Goal: Task Accomplishment & Management: Manage account settings

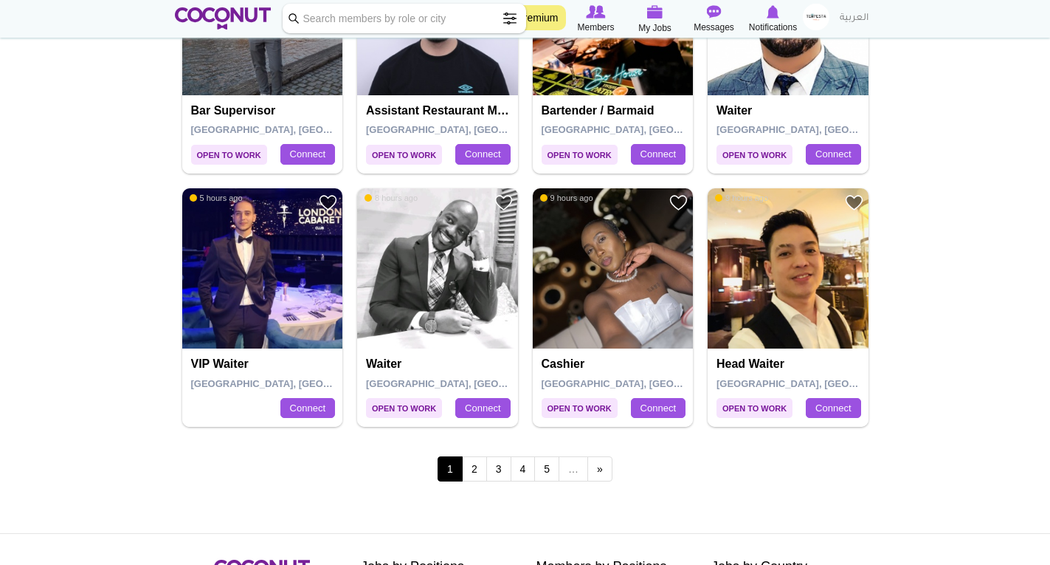
scroll to position [2509, 0]
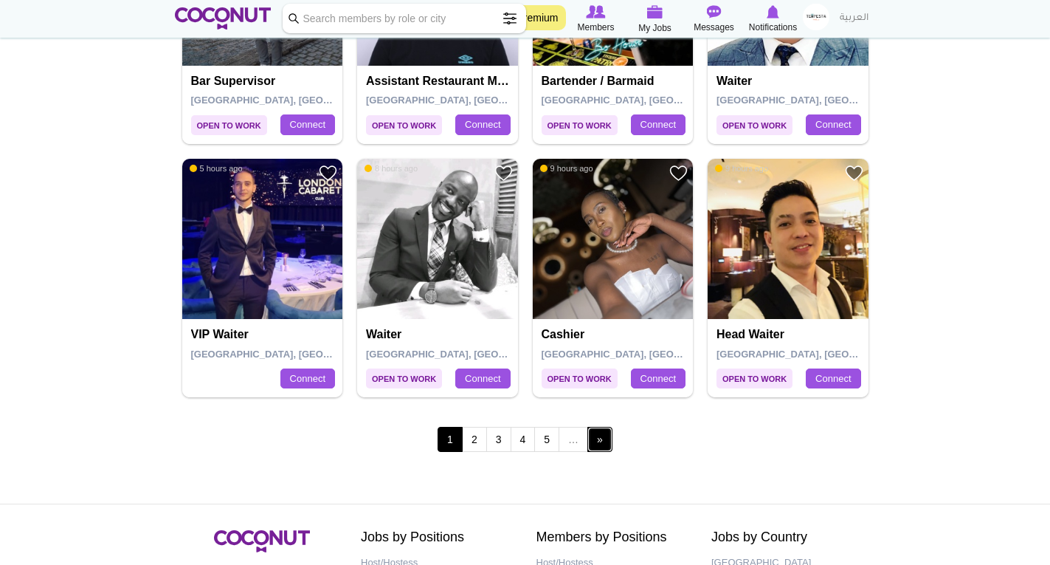
click at [607, 438] on link "next ›" at bounding box center [599, 439] width 25 height 25
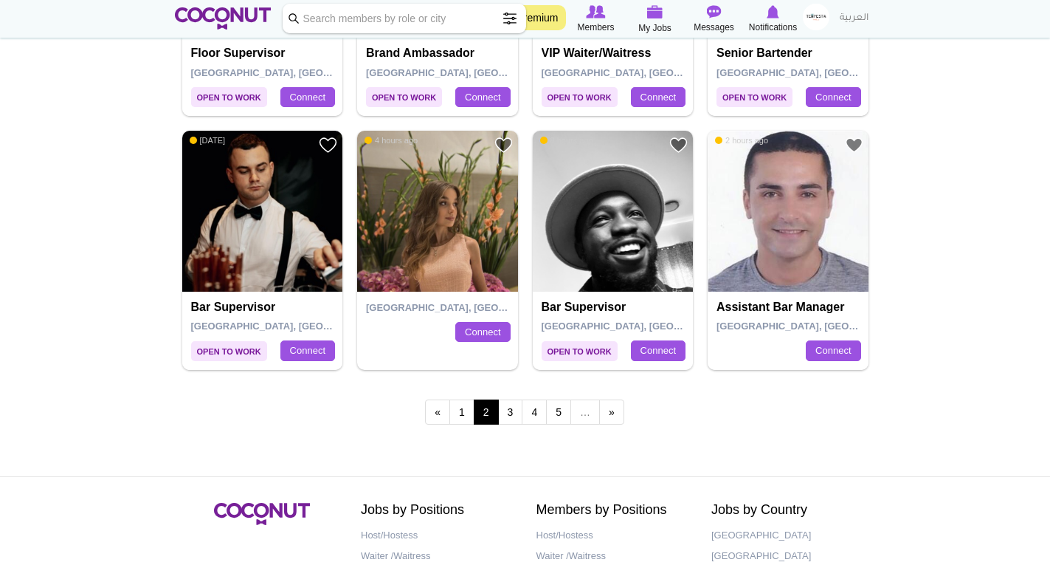
scroll to position [2509, 0]
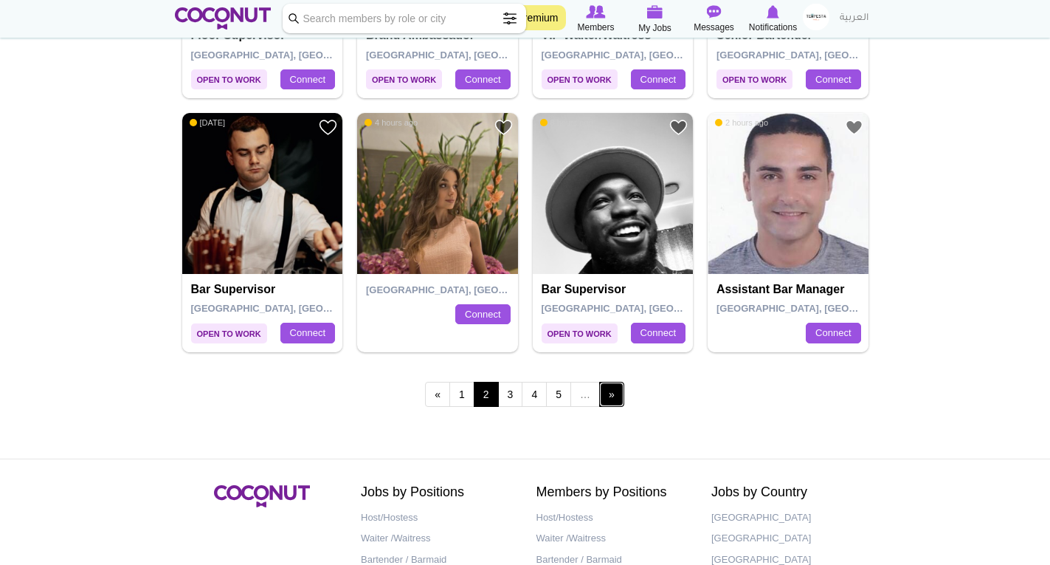
click at [606, 394] on link "next ›" at bounding box center [611, 394] width 25 height 25
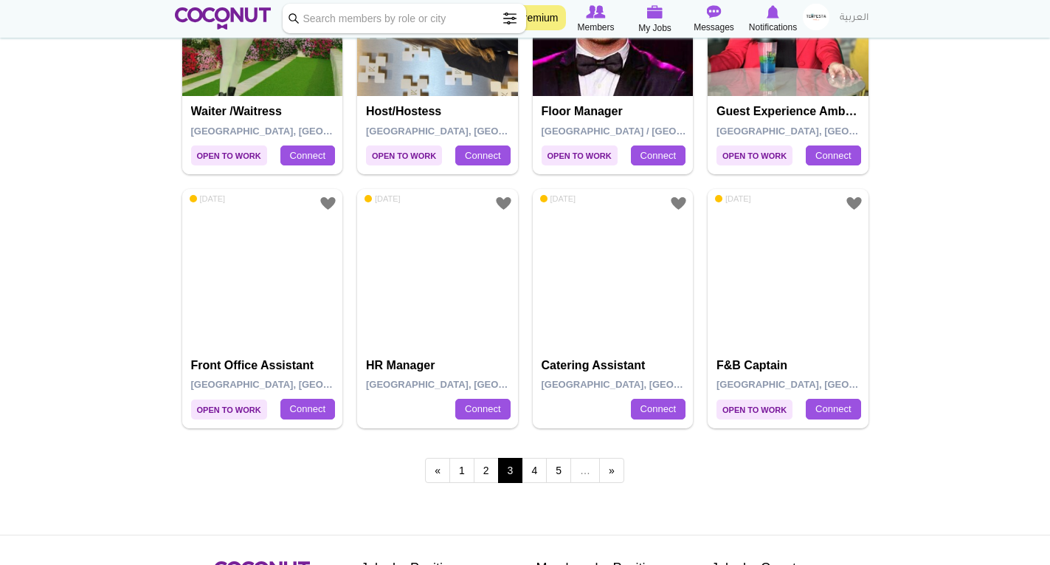
scroll to position [2435, 0]
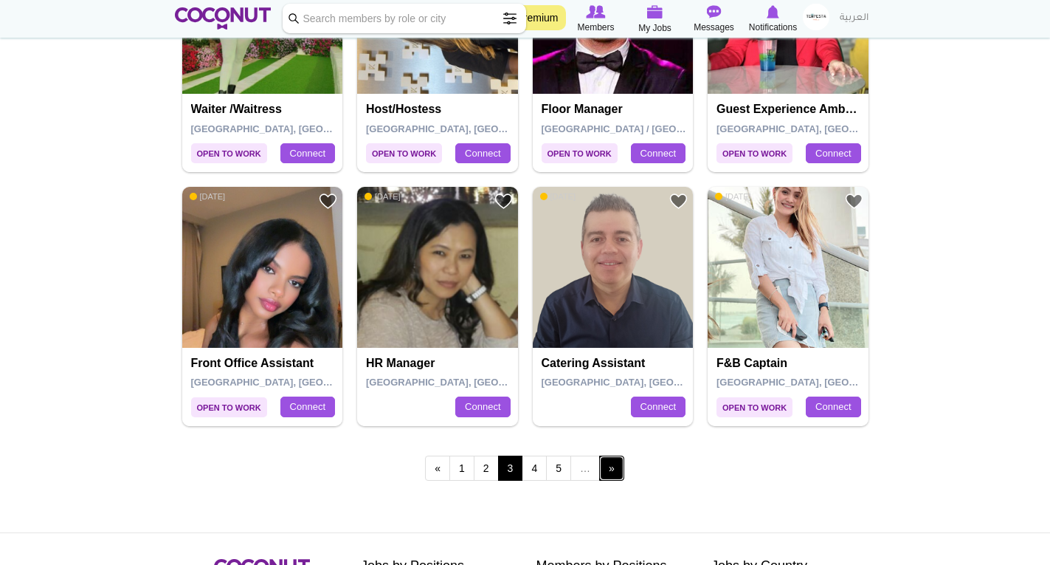
click at [610, 470] on link "next ›" at bounding box center [611, 467] width 25 height 25
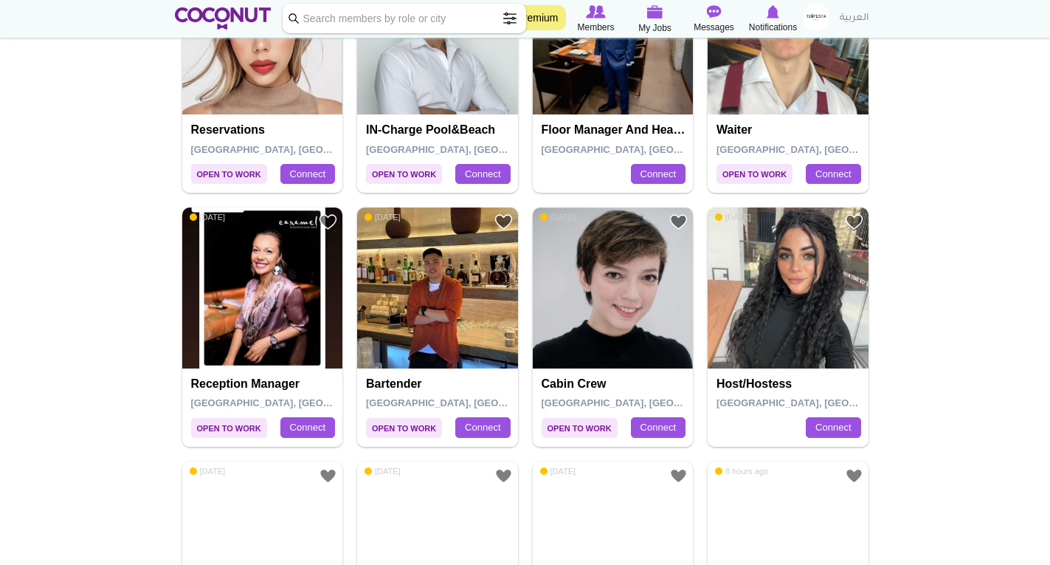
scroll to position [1697, 0]
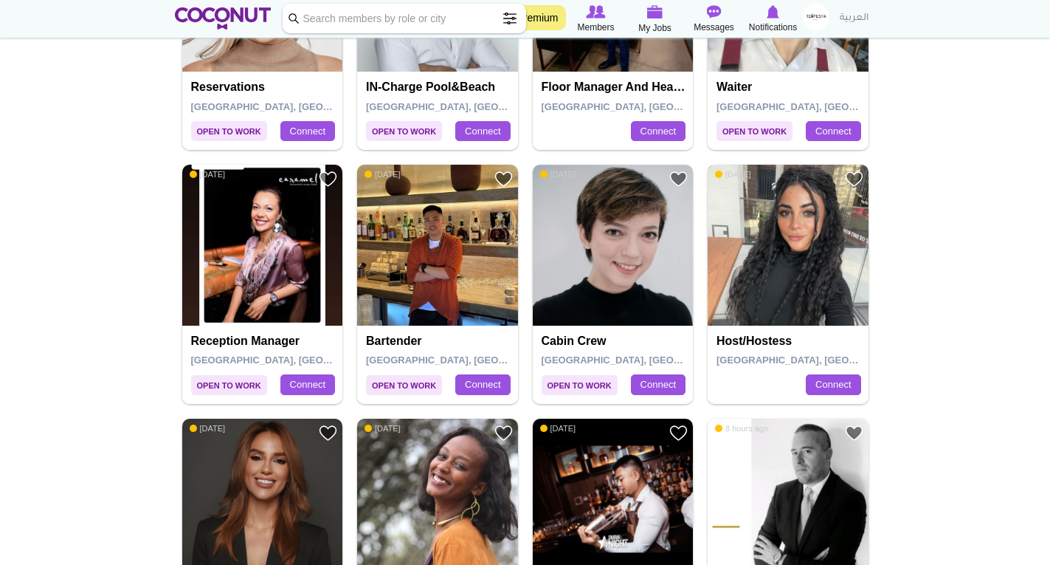
click at [820, 252] on img at bounding box center [788, 245] width 161 height 161
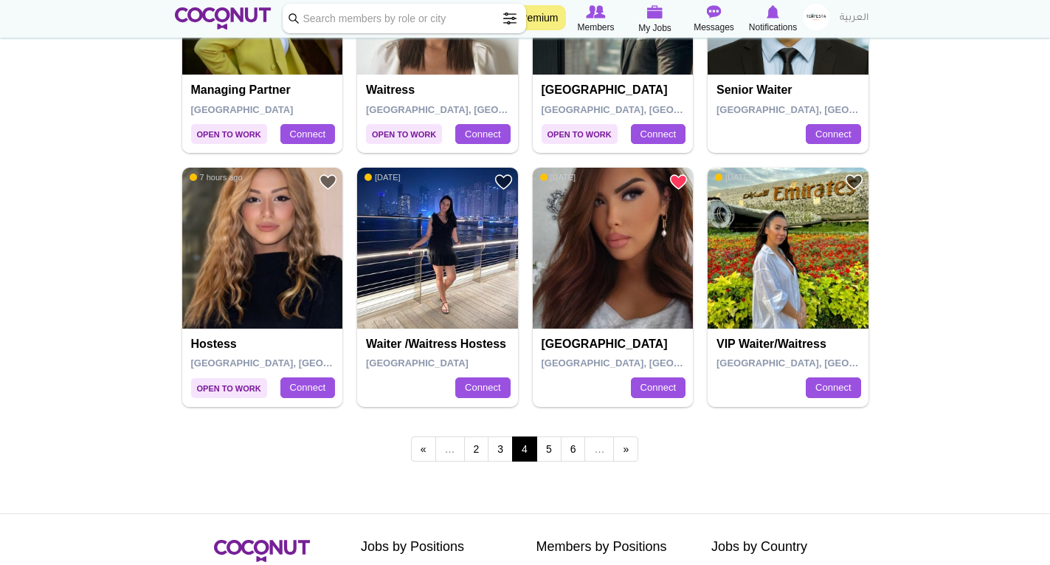
scroll to position [2509, 0]
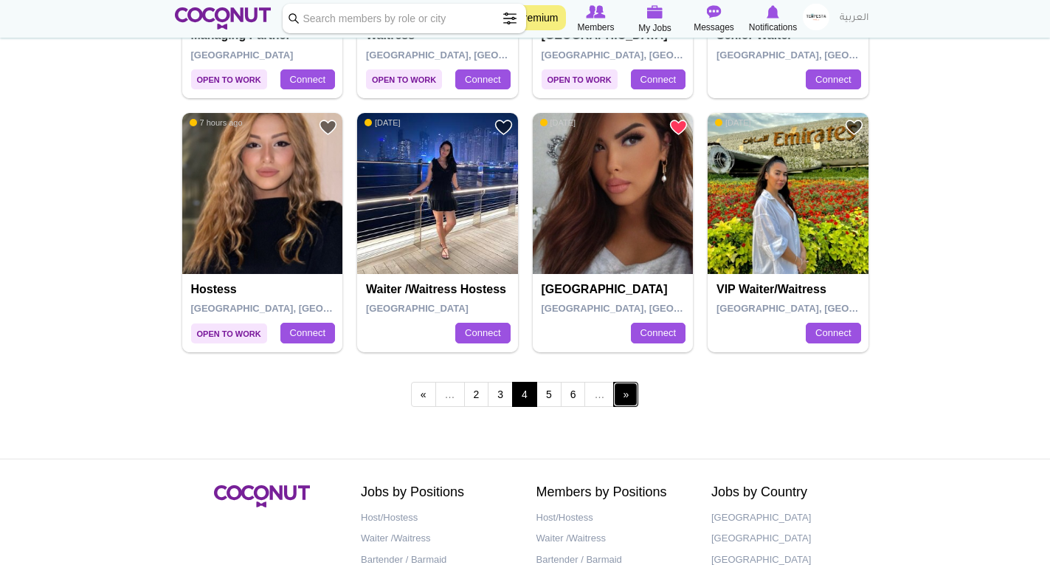
click at [624, 399] on link "next ›" at bounding box center [625, 394] width 25 height 25
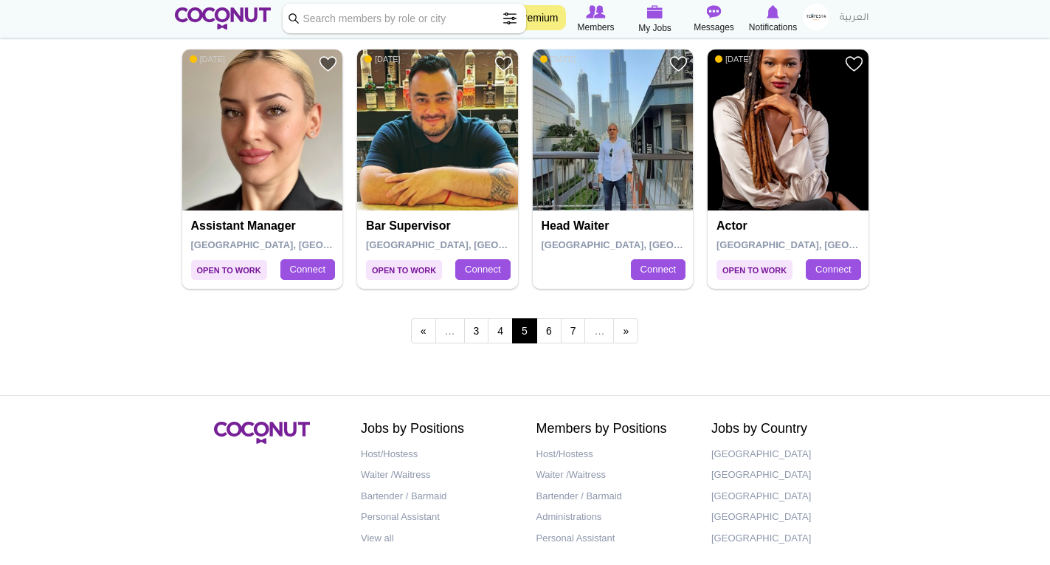
scroll to position [2583, 0]
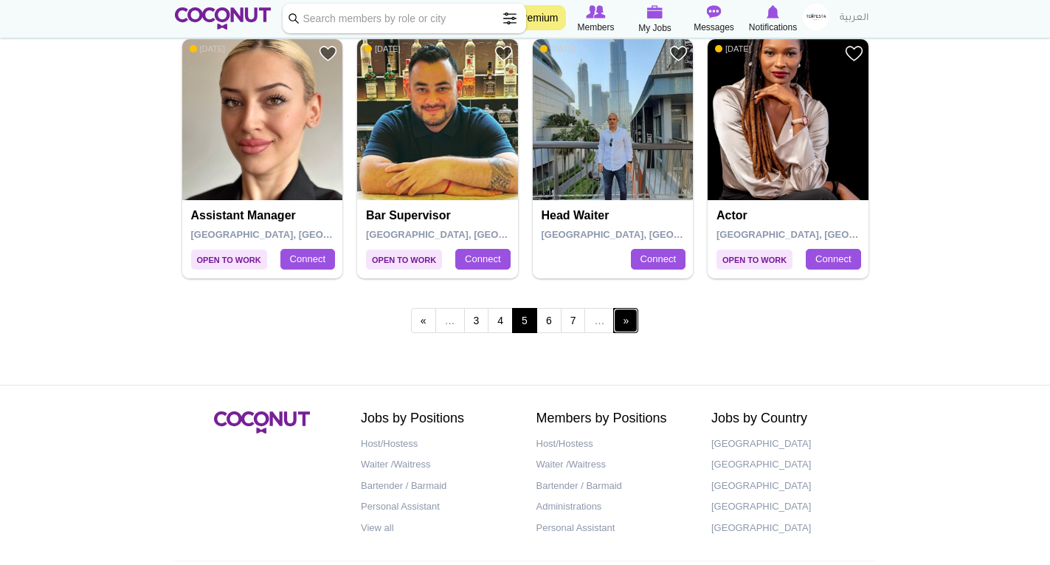
click at [624, 320] on link "next ›" at bounding box center [625, 320] width 25 height 25
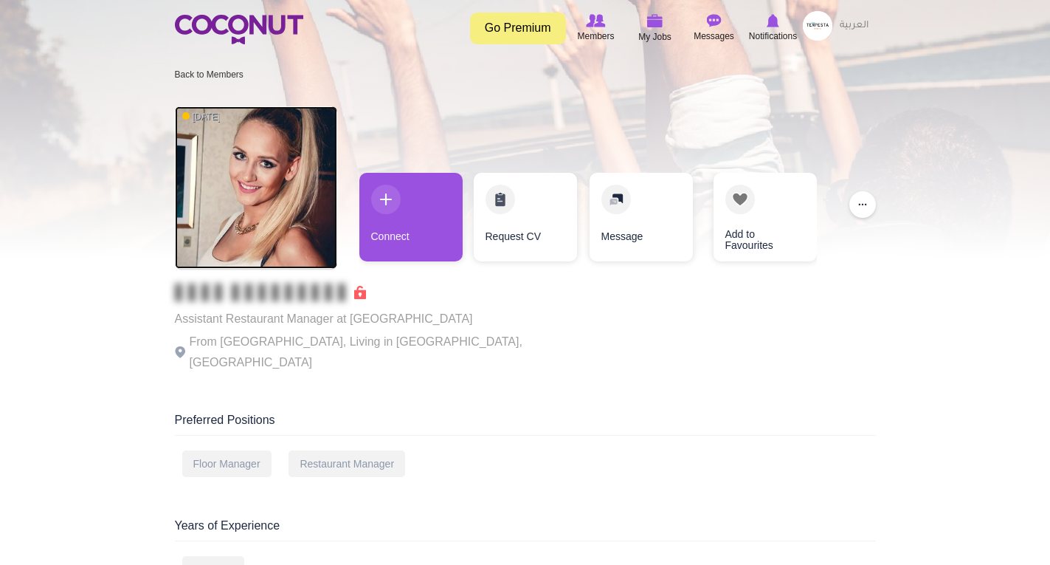
click at [255, 184] on img at bounding box center [256, 187] width 162 height 162
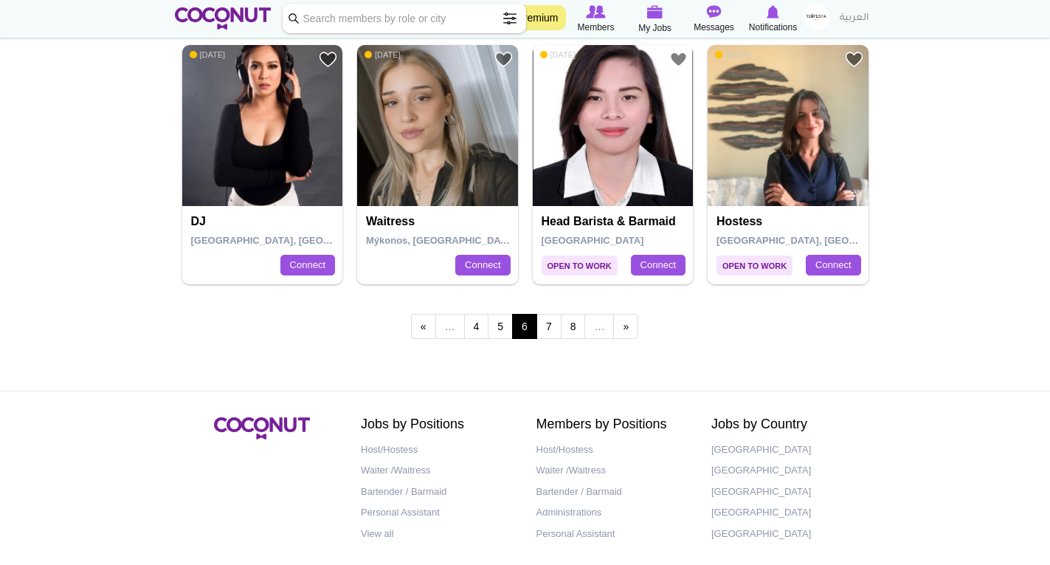
scroll to position [2641, 0]
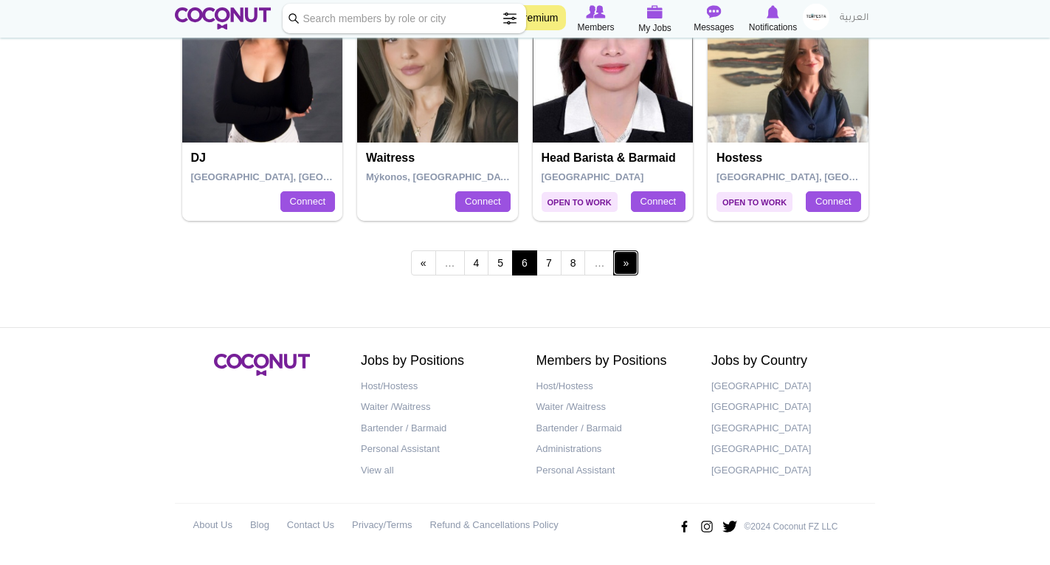
click at [621, 261] on link "next ›" at bounding box center [625, 262] width 25 height 25
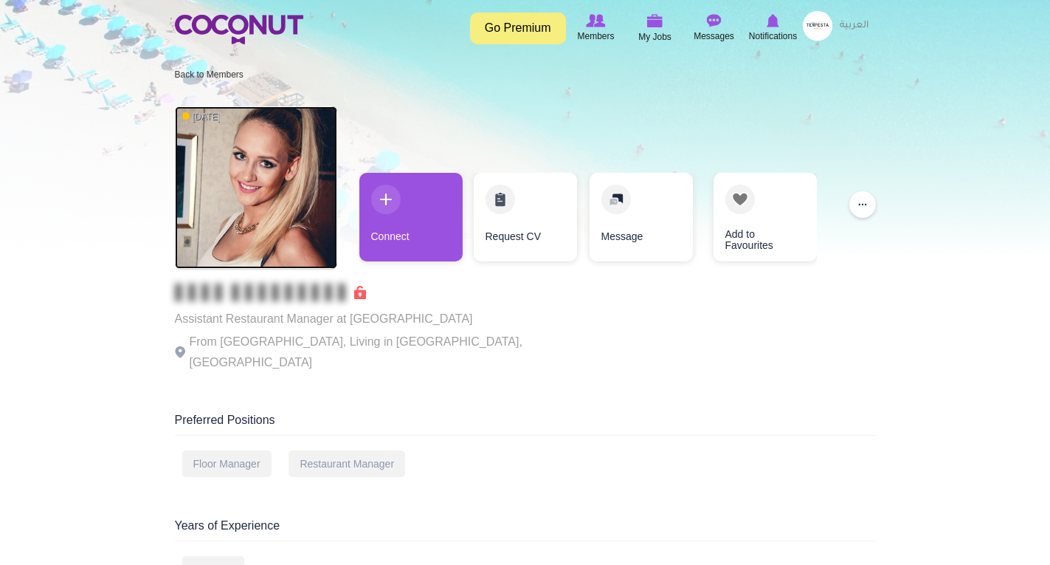
drag, startPoint x: 0, startPoint y: 0, endPoint x: 231, endPoint y: 219, distance: 318.4
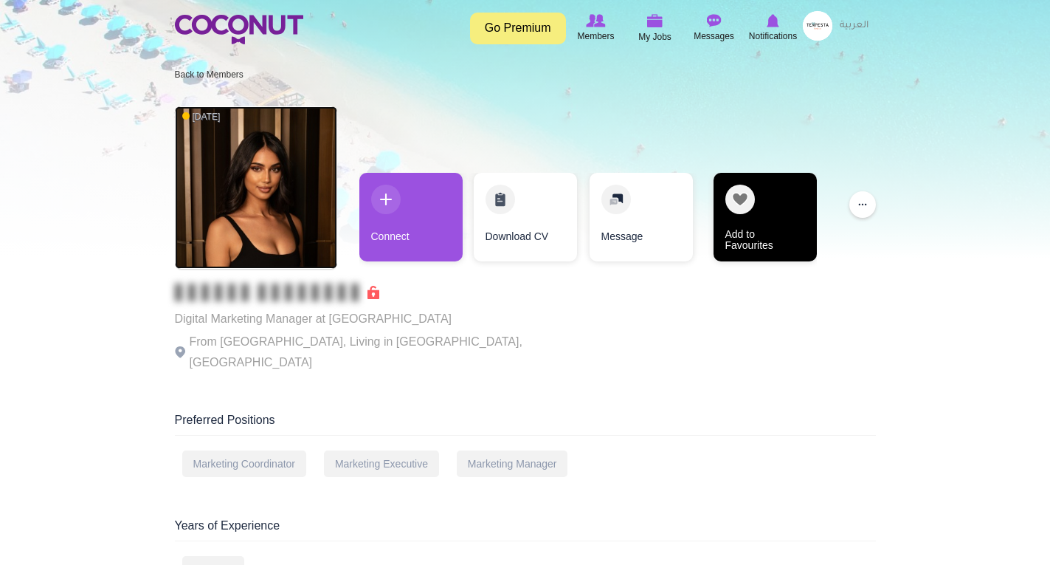
click at [740, 201] on link "Add to Favourites" at bounding box center [765, 217] width 103 height 89
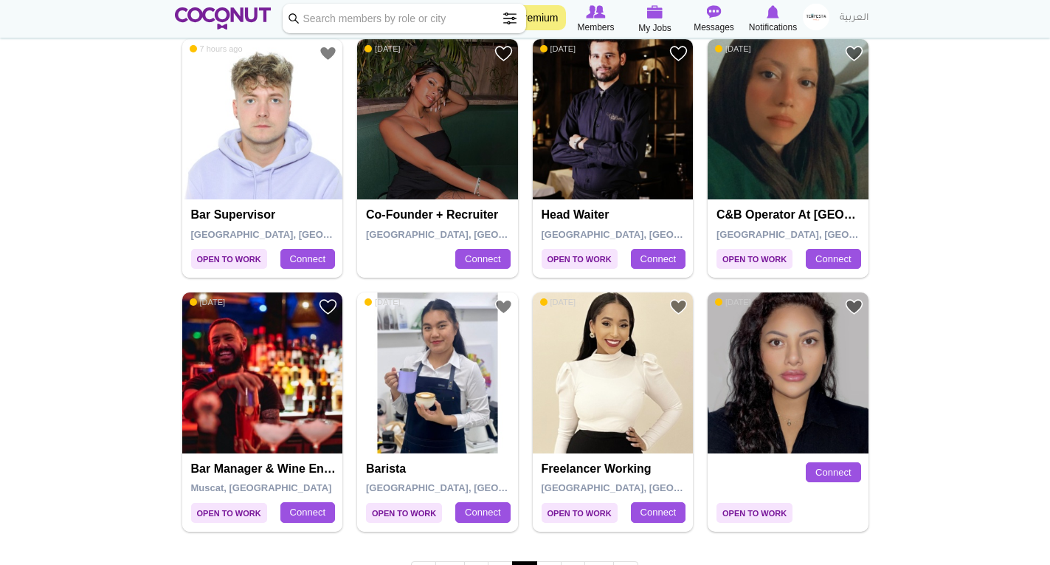
scroll to position [2435, 0]
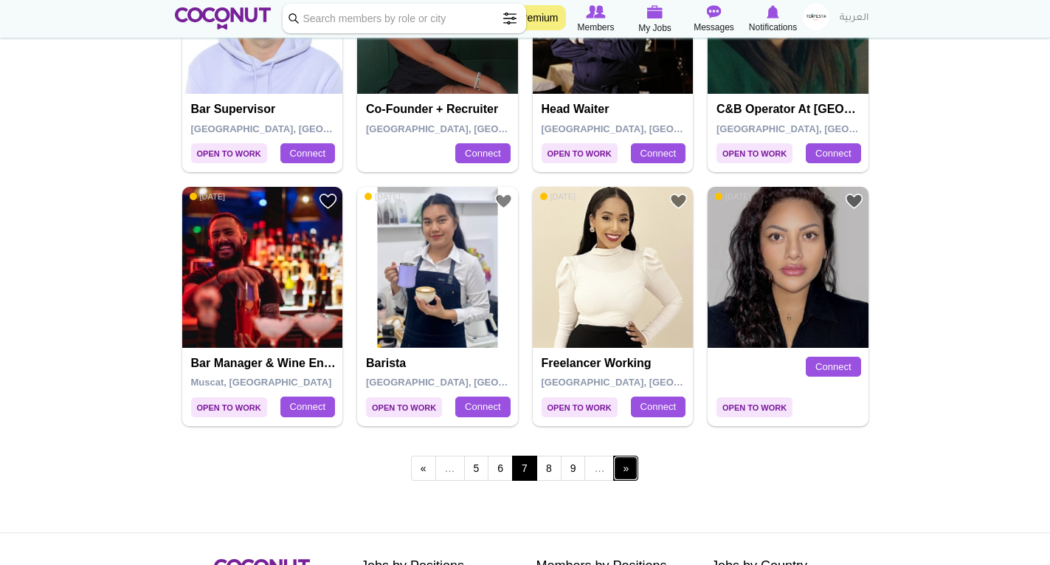
click at [629, 468] on link "next ›" at bounding box center [625, 467] width 25 height 25
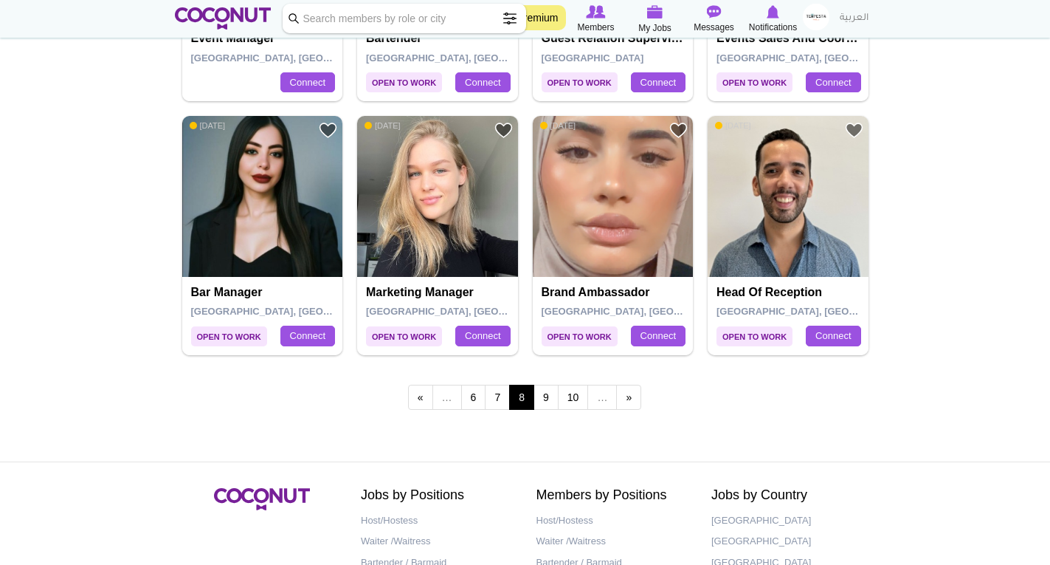
scroll to position [2509, 0]
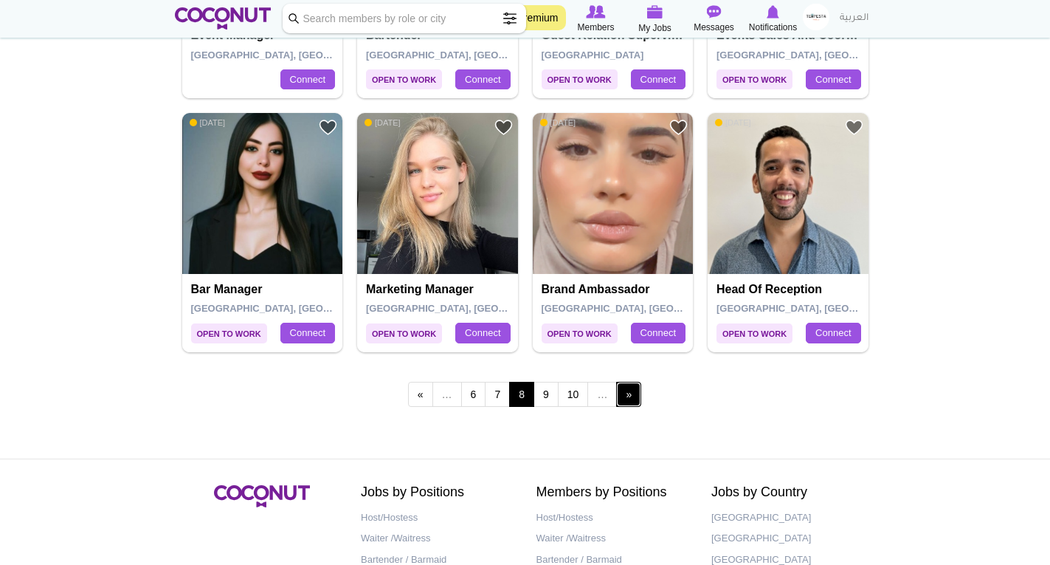
click at [626, 396] on link "next ›" at bounding box center [628, 394] width 25 height 25
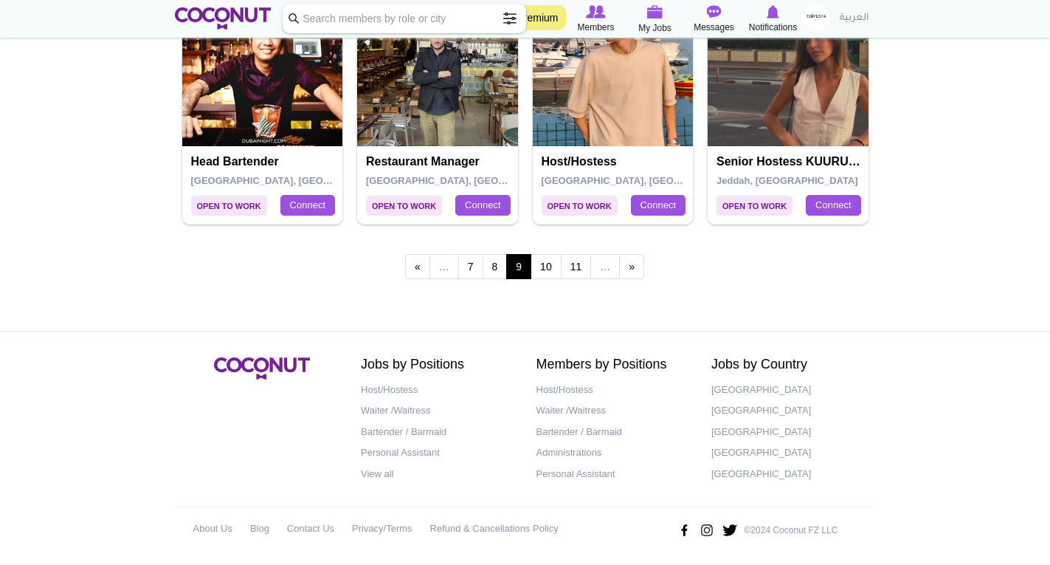
scroll to position [2641, 0]
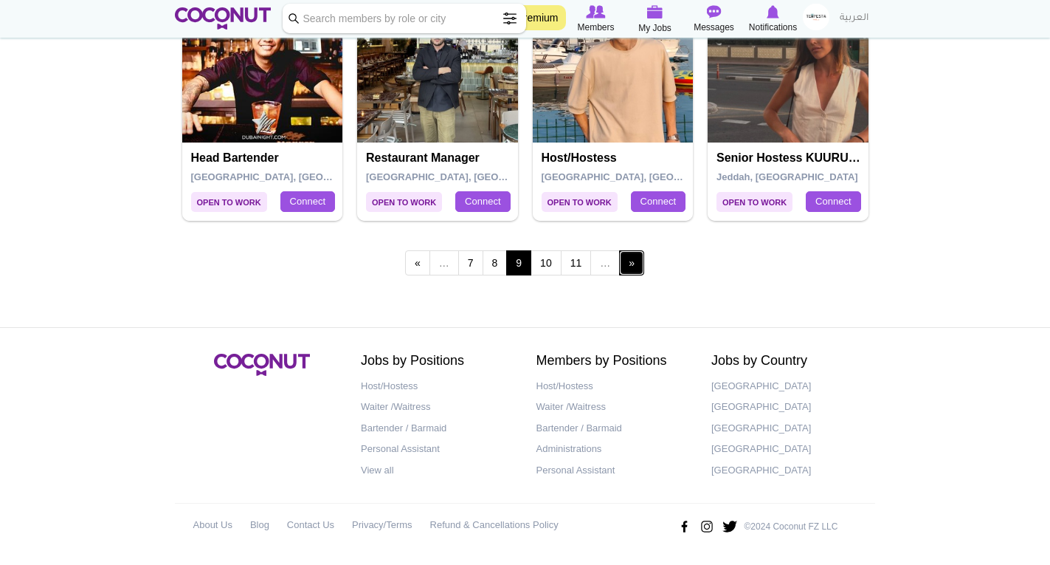
click at [635, 267] on link "next ›" at bounding box center [631, 262] width 25 height 25
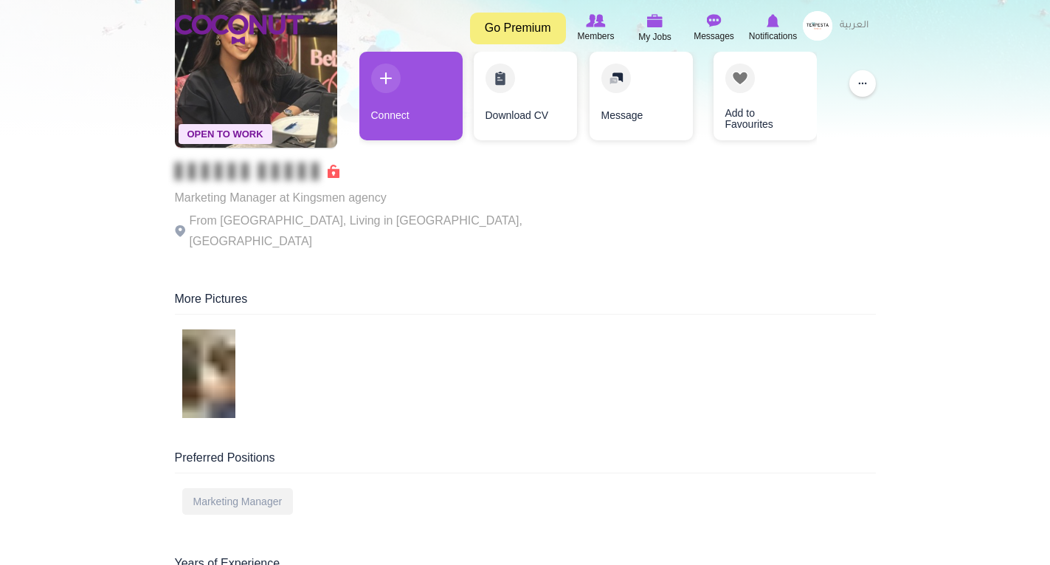
scroll to position [148, 0]
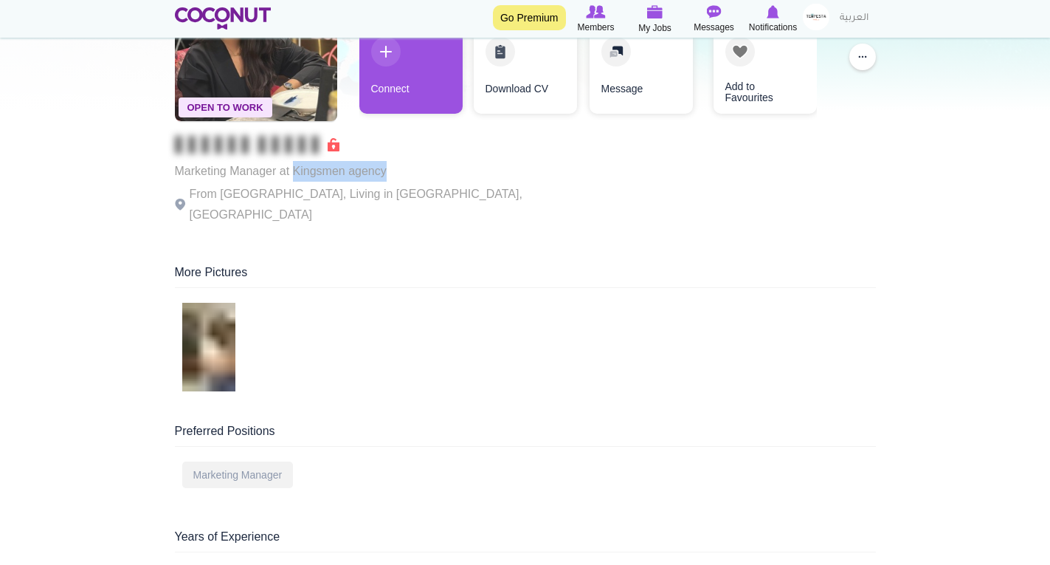
drag, startPoint x: 396, startPoint y: 170, endPoint x: 293, endPoint y: 175, distance: 102.7
click at [293, 175] on p "Marketing Manager at Kingsmen agency" at bounding box center [378, 171] width 406 height 21
copy p "Kingsmen agency"
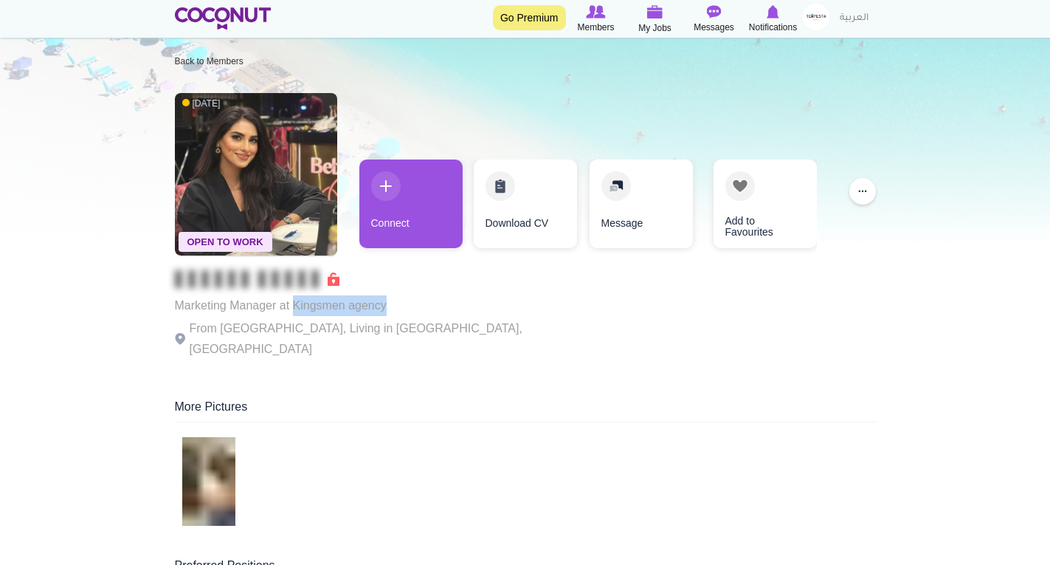
scroll to position [0, 0]
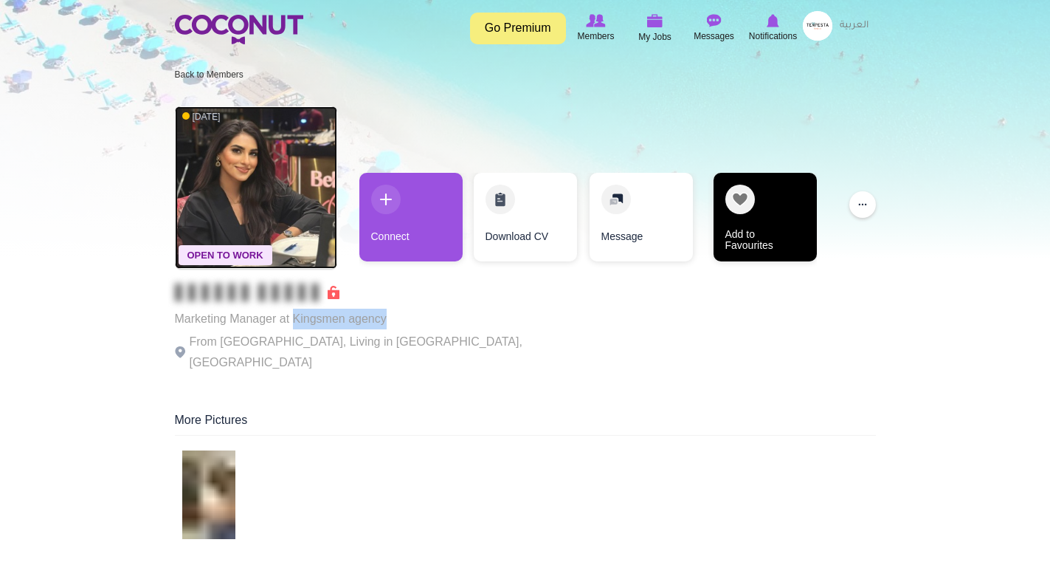
click at [744, 195] on link "Add to Favourites" at bounding box center [765, 217] width 103 height 89
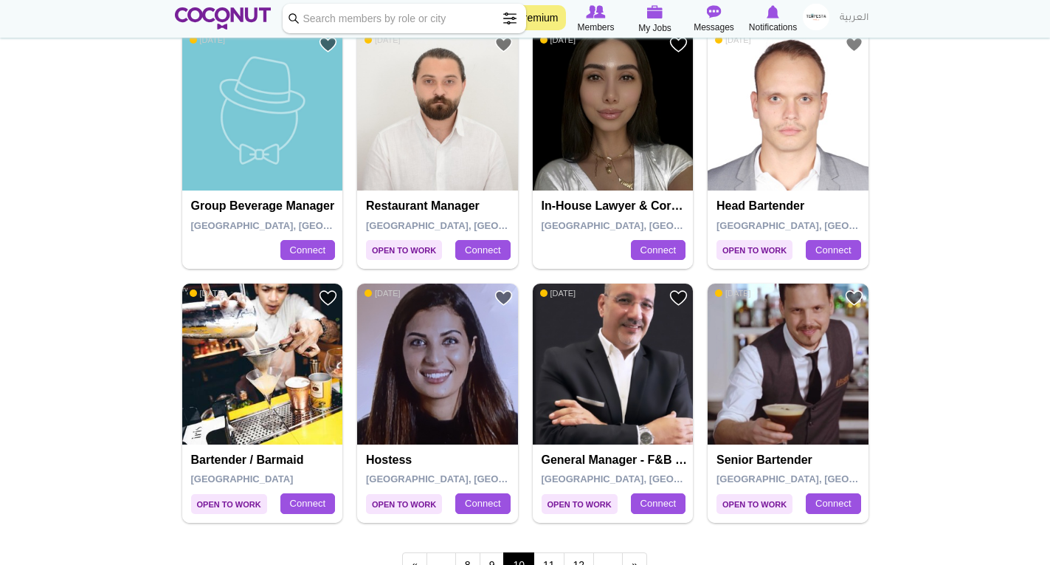
scroll to position [2509, 0]
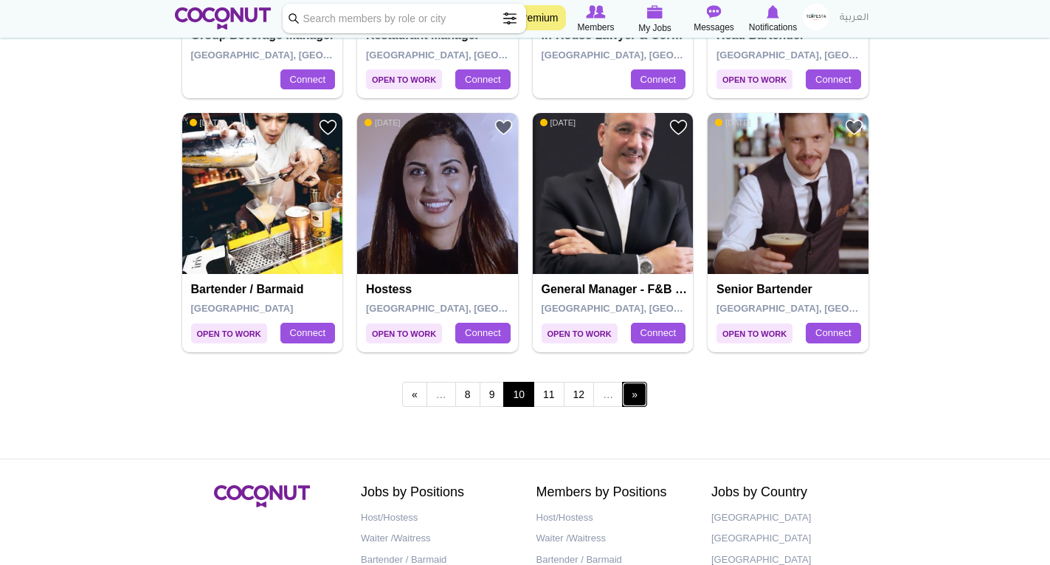
click at [627, 400] on link "next ›" at bounding box center [634, 394] width 25 height 25
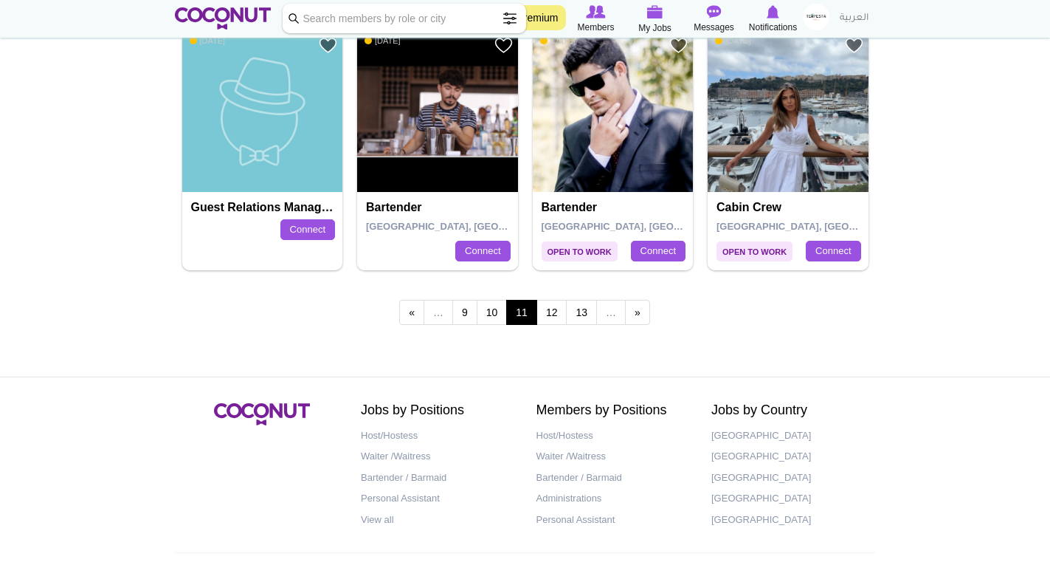
scroll to position [2641, 0]
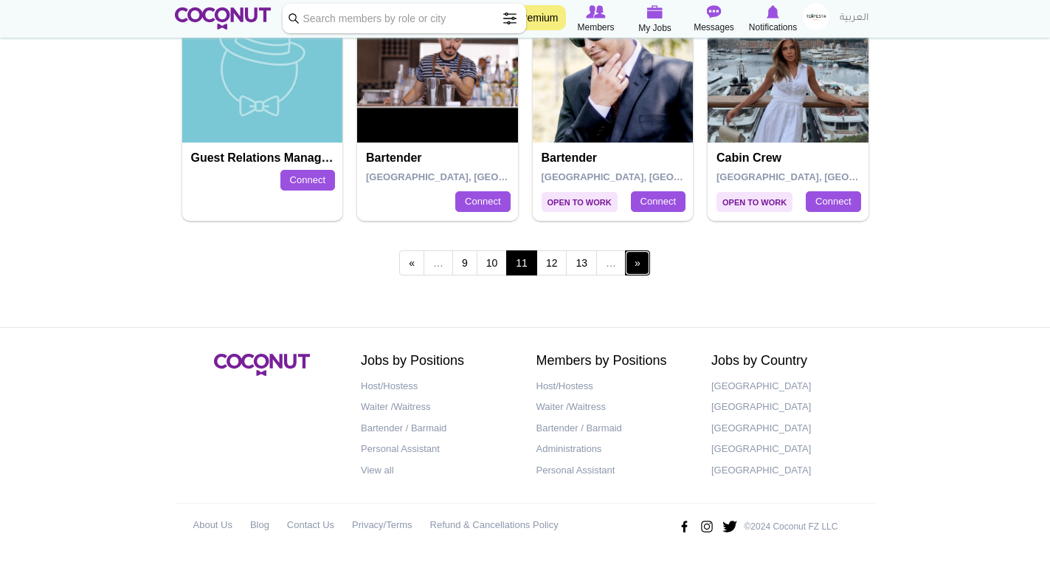
click at [633, 263] on link "next ›" at bounding box center [637, 262] width 25 height 25
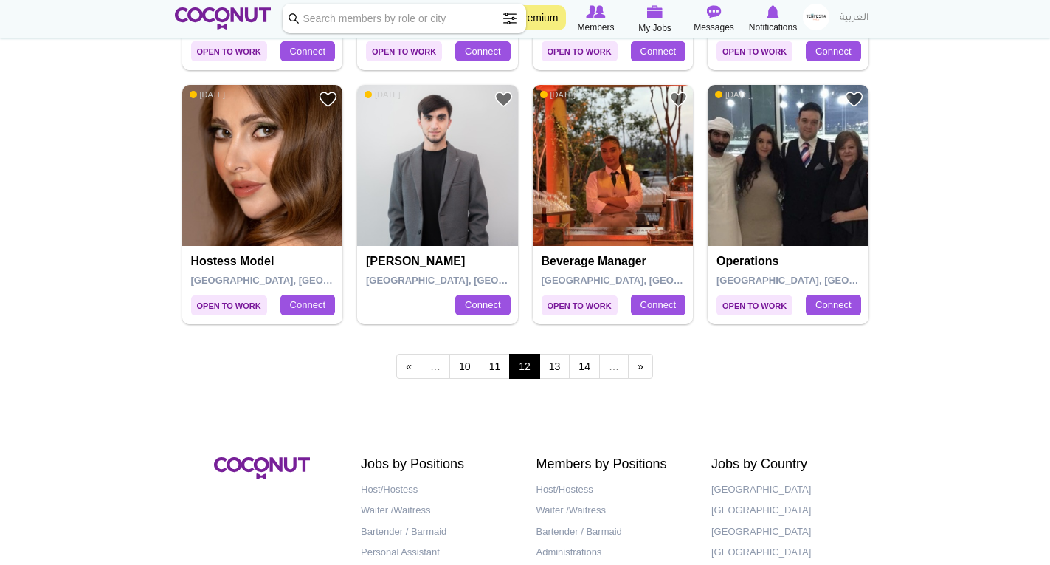
scroll to position [2583, 0]
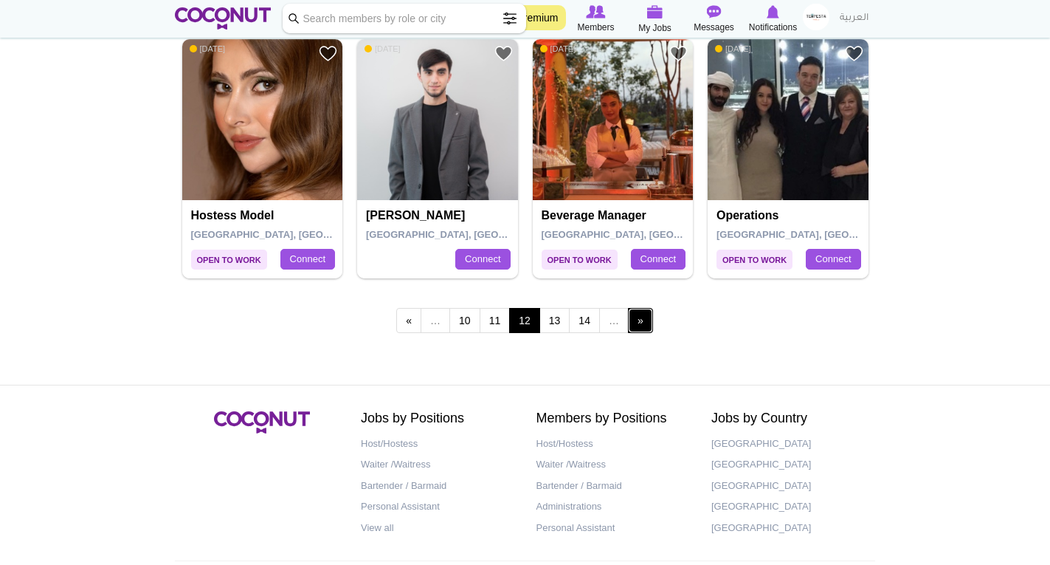
click at [637, 324] on link "next ›" at bounding box center [640, 320] width 25 height 25
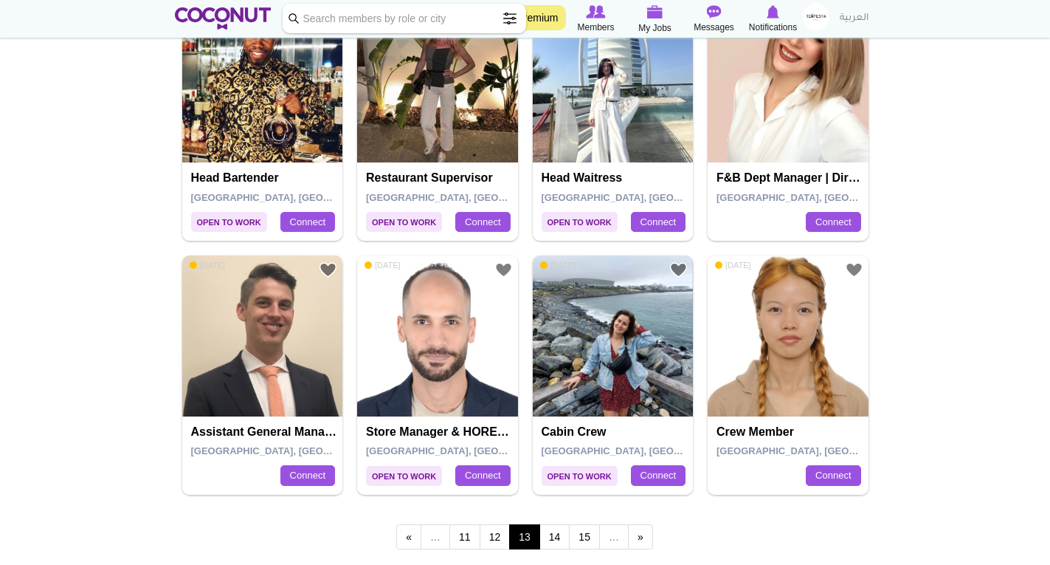
scroll to position [2509, 0]
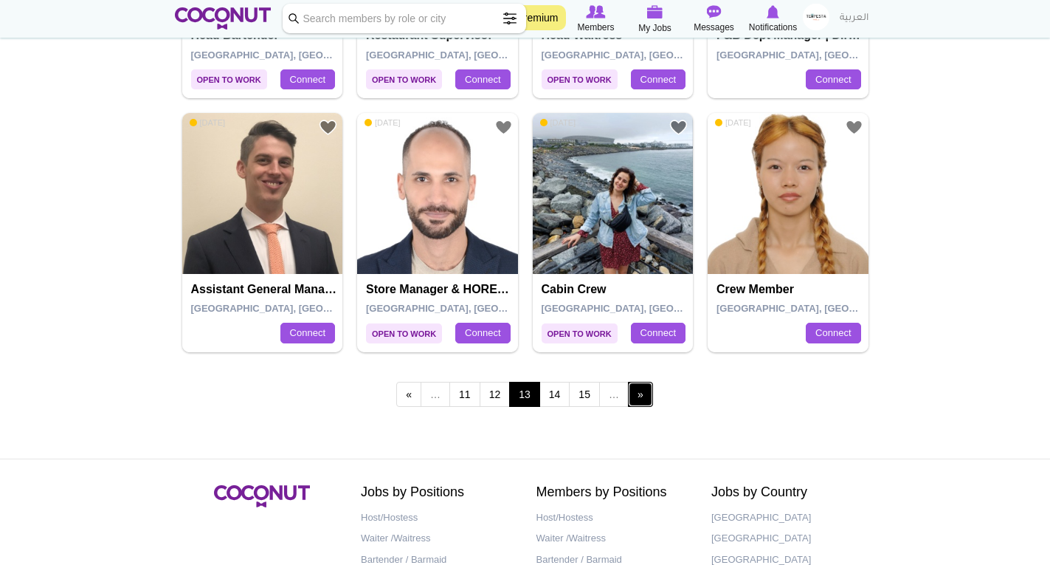
click at [641, 402] on link "next ›" at bounding box center [640, 394] width 25 height 25
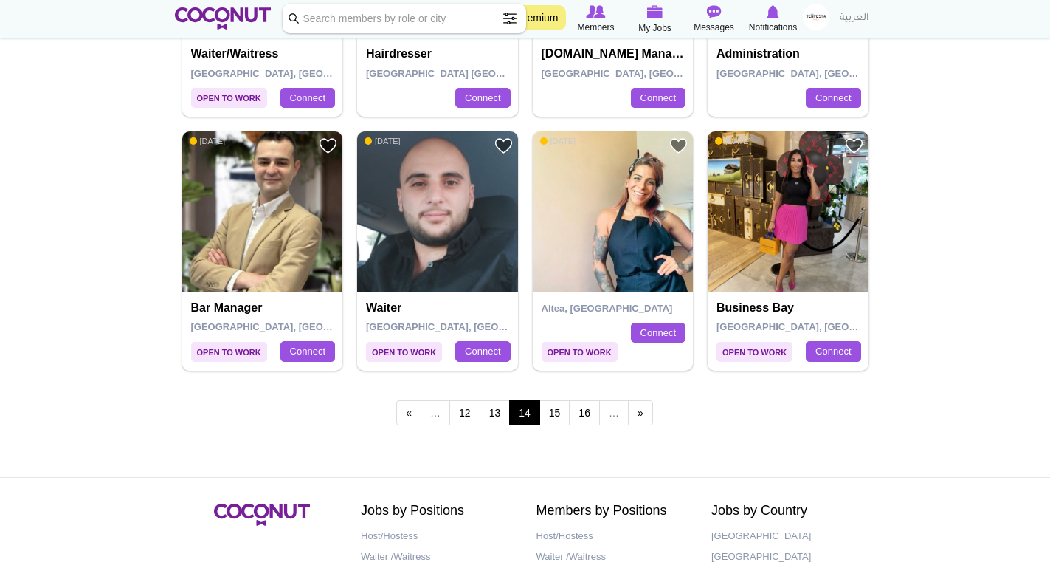
scroll to position [2509, 0]
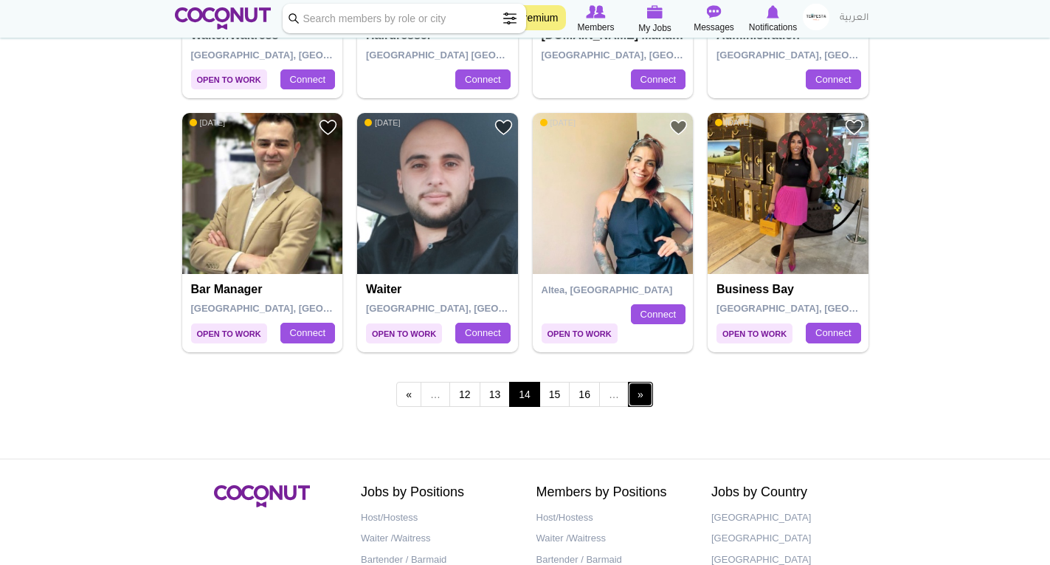
click at [642, 398] on link "next ›" at bounding box center [640, 394] width 25 height 25
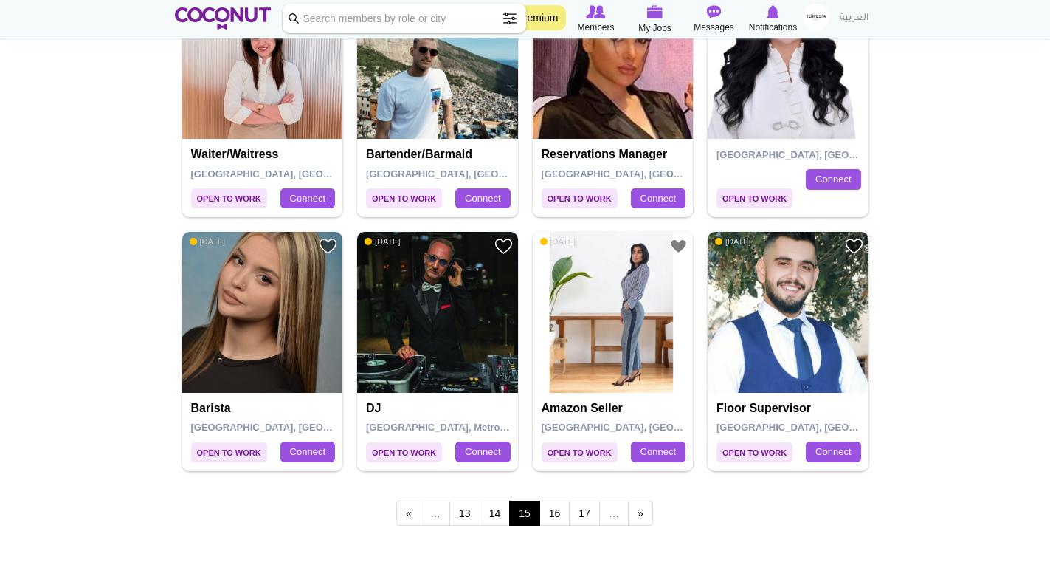
scroll to position [2435, 0]
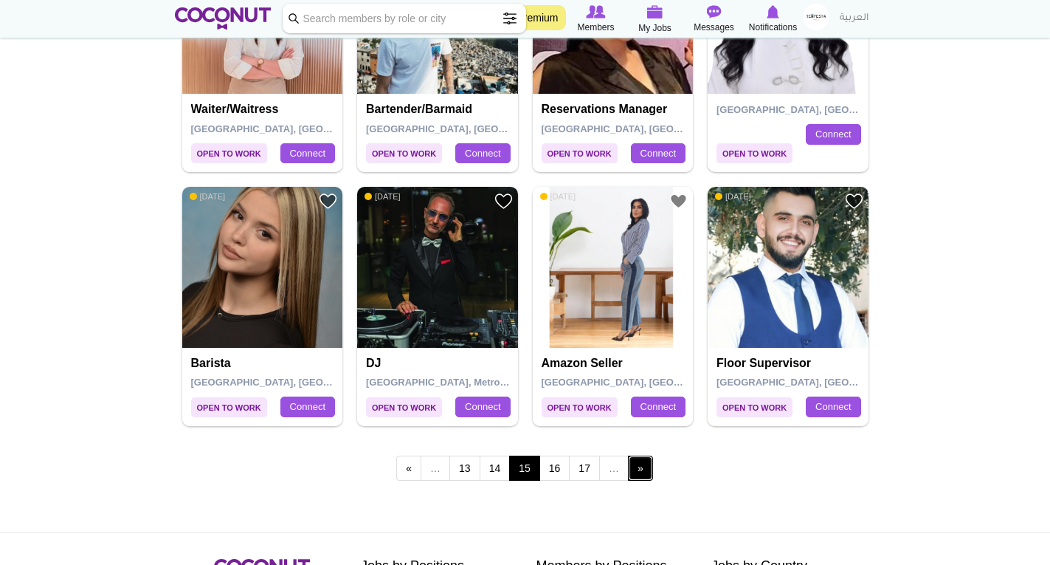
click at [637, 463] on link "next ›" at bounding box center [640, 467] width 25 height 25
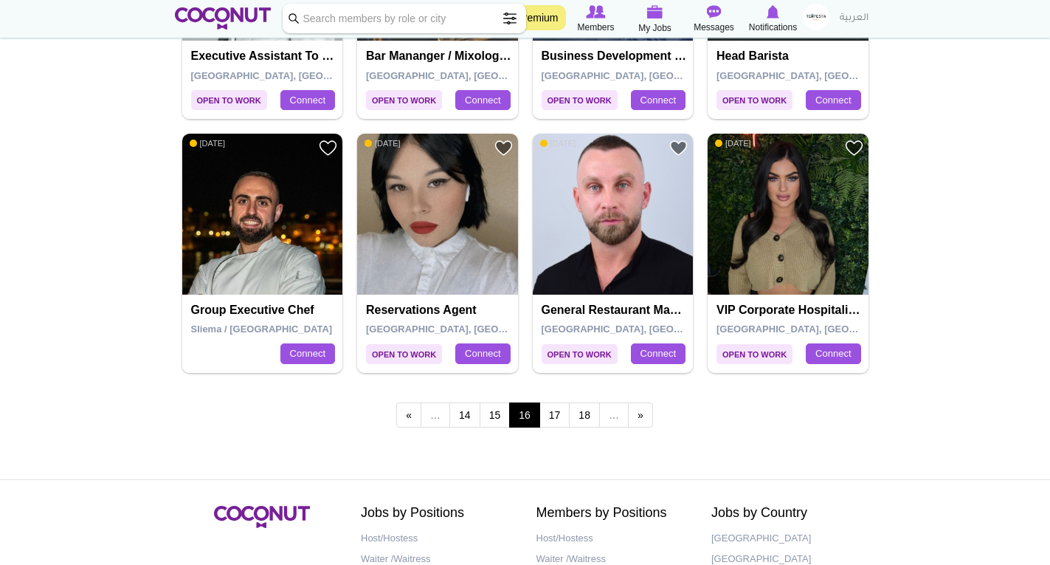
scroll to position [2509, 0]
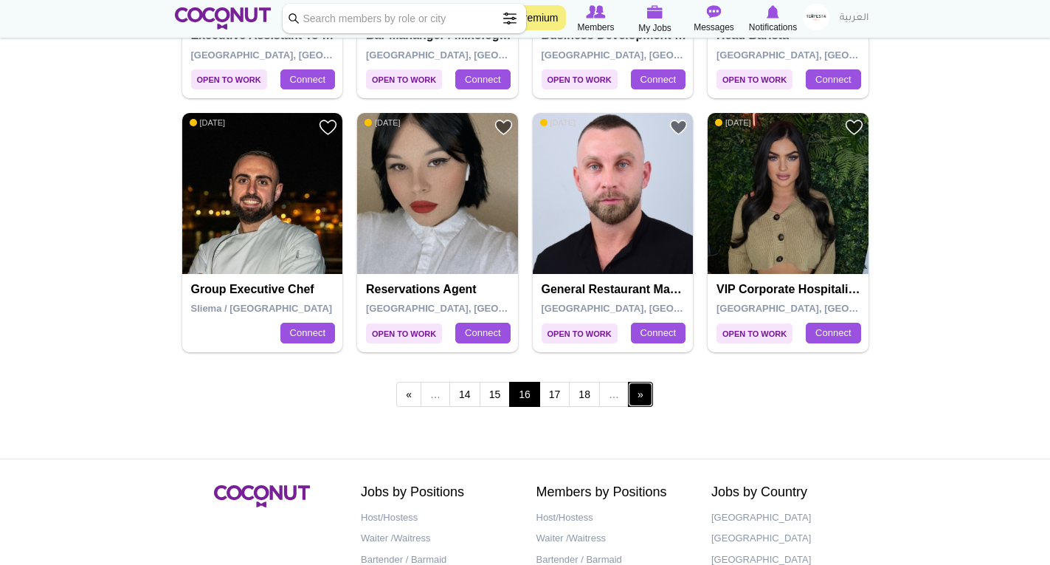
click at [640, 394] on link "next ›" at bounding box center [640, 394] width 25 height 25
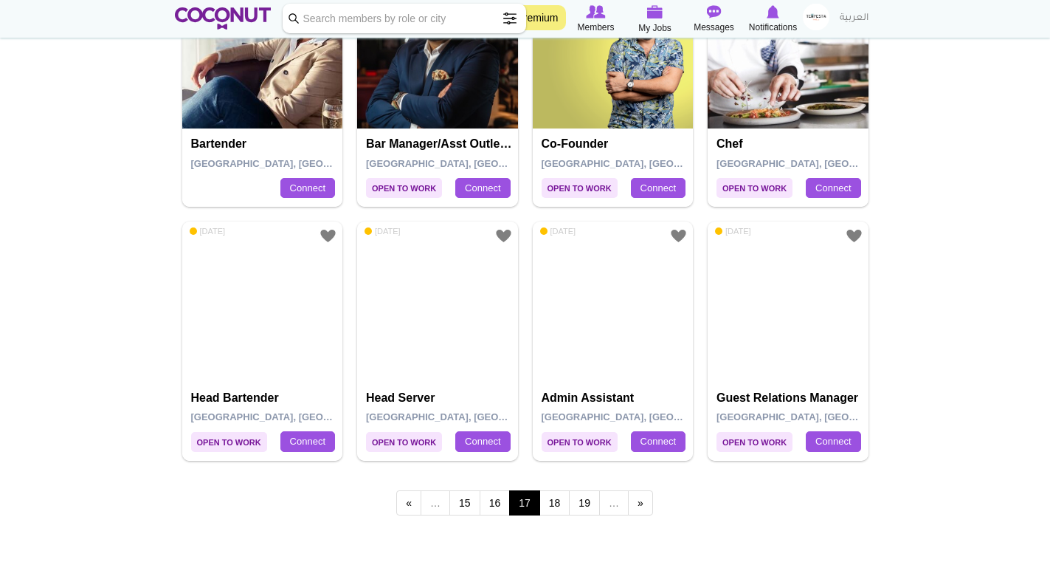
scroll to position [2435, 0]
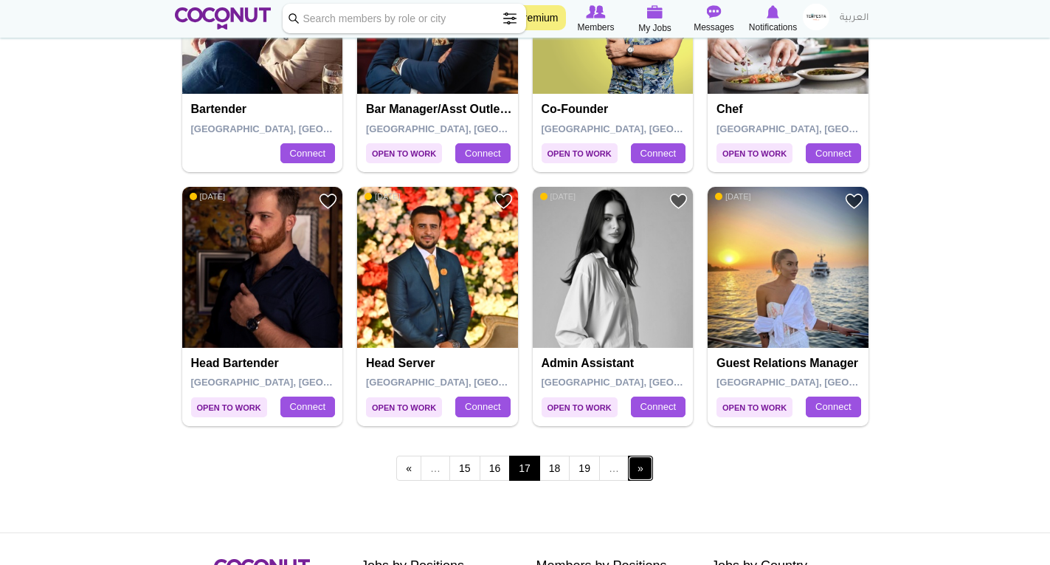
click at [648, 472] on link "next ›" at bounding box center [640, 467] width 25 height 25
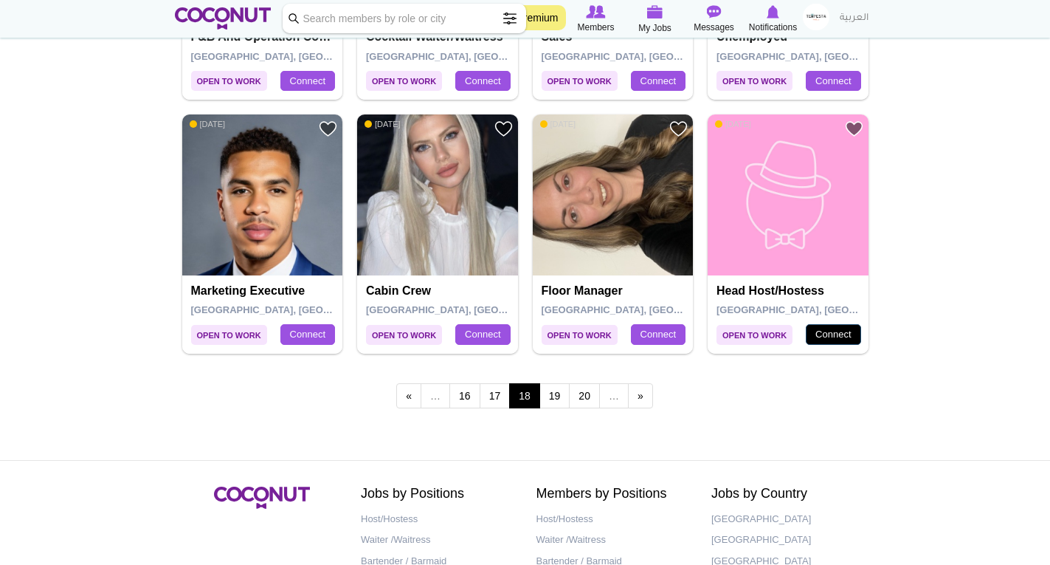
scroll to position [2509, 0]
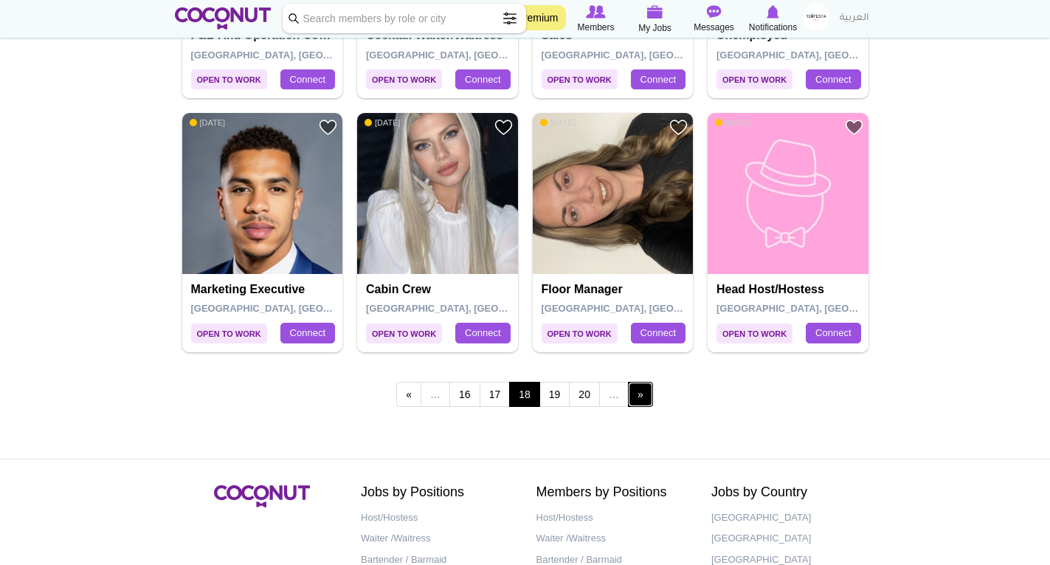
click at [646, 399] on link "next ›" at bounding box center [640, 394] width 25 height 25
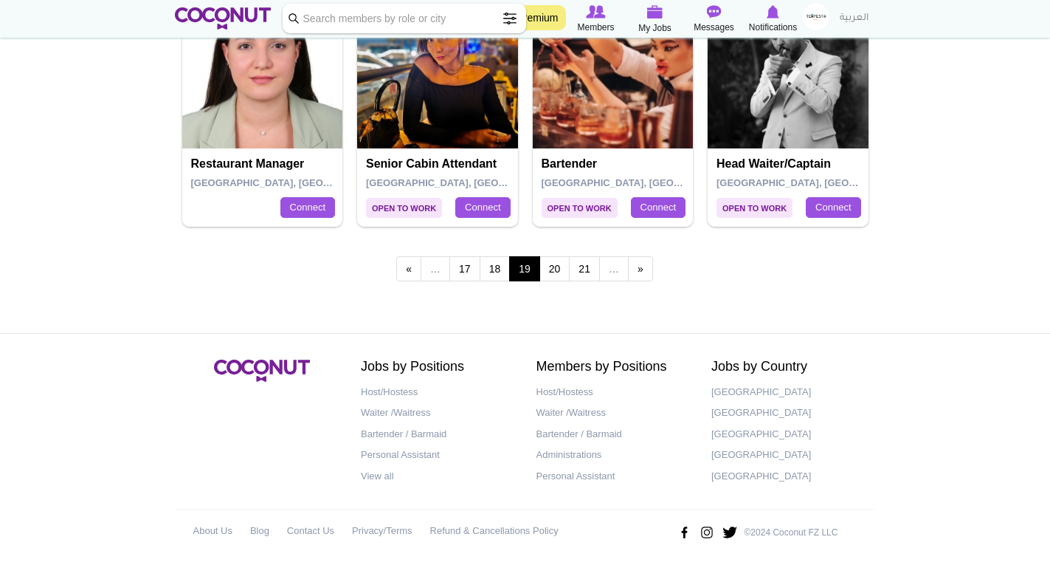
scroll to position [2641, 0]
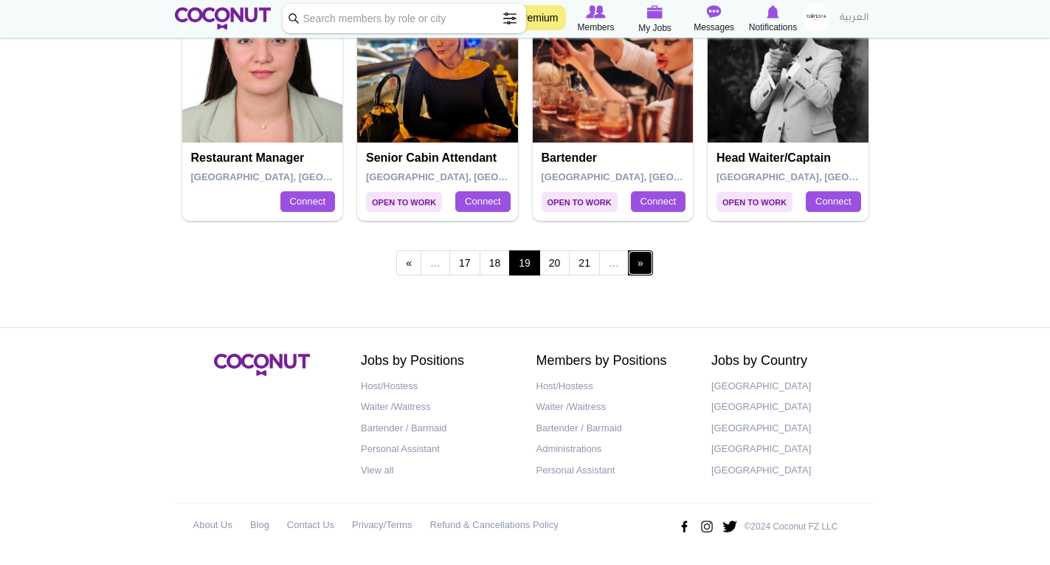
click at [642, 264] on link "next ›" at bounding box center [640, 262] width 25 height 25
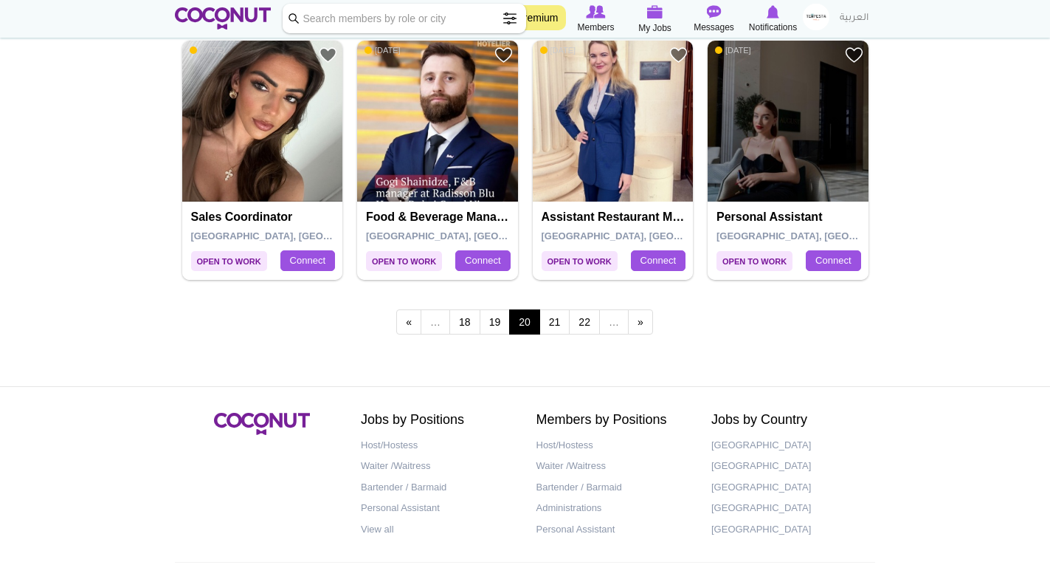
scroll to position [2583, 0]
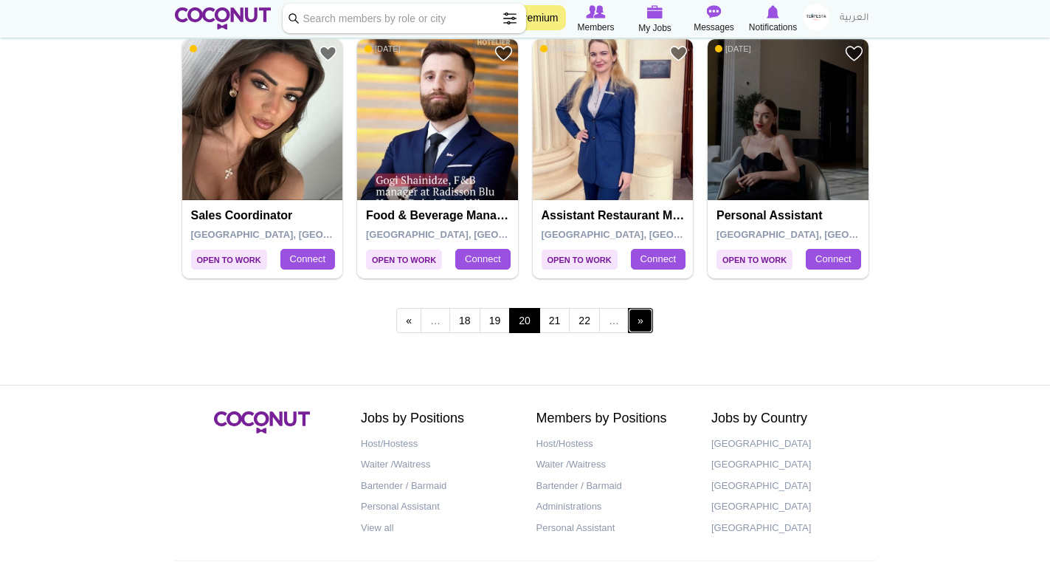
click at [644, 320] on link "next ›" at bounding box center [640, 320] width 25 height 25
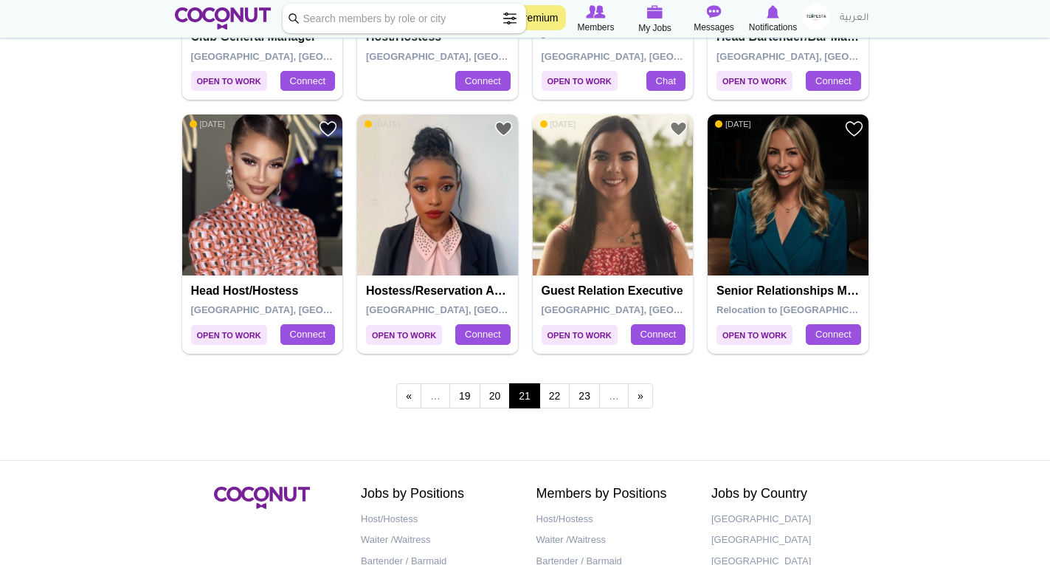
scroll to position [2509, 0]
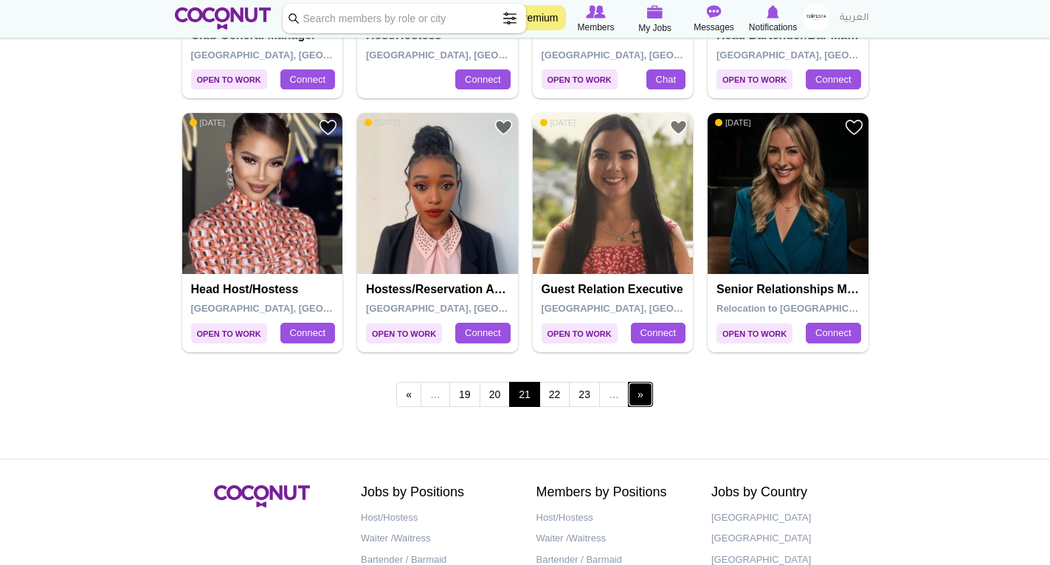
click at [644, 387] on link "next ›" at bounding box center [640, 394] width 25 height 25
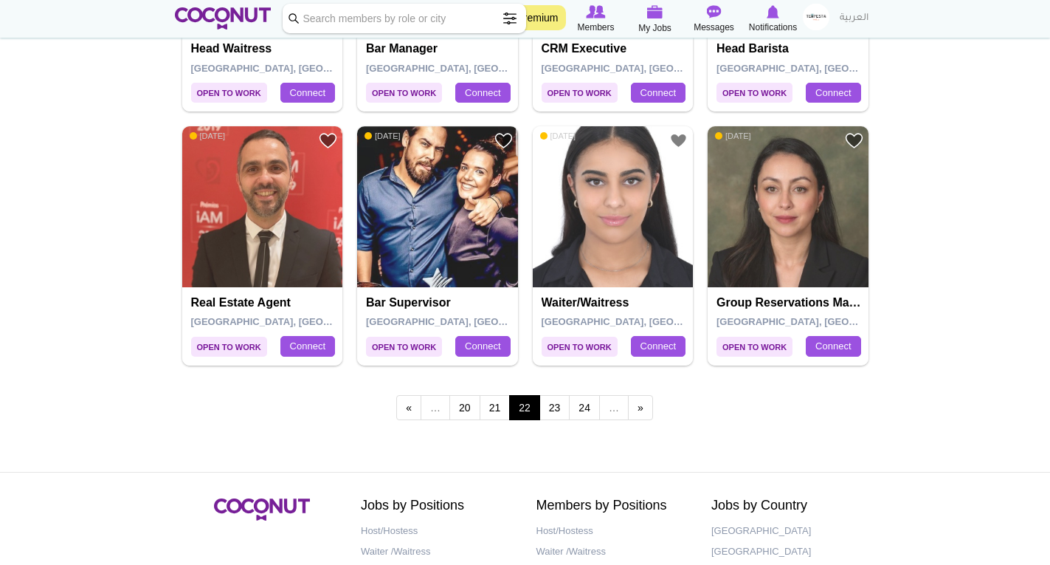
scroll to position [2509, 0]
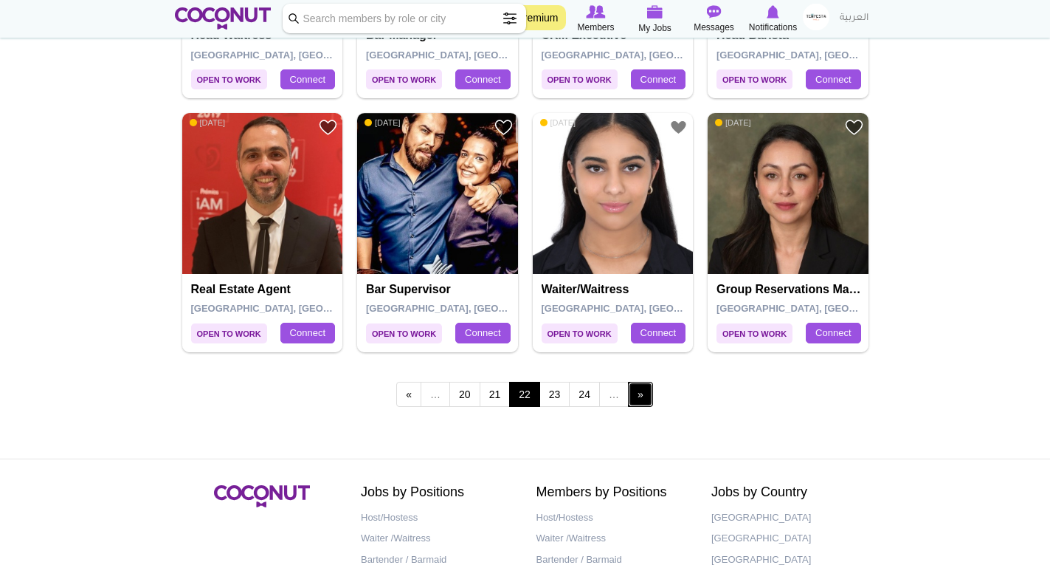
click at [641, 387] on link "next ›" at bounding box center [640, 394] width 25 height 25
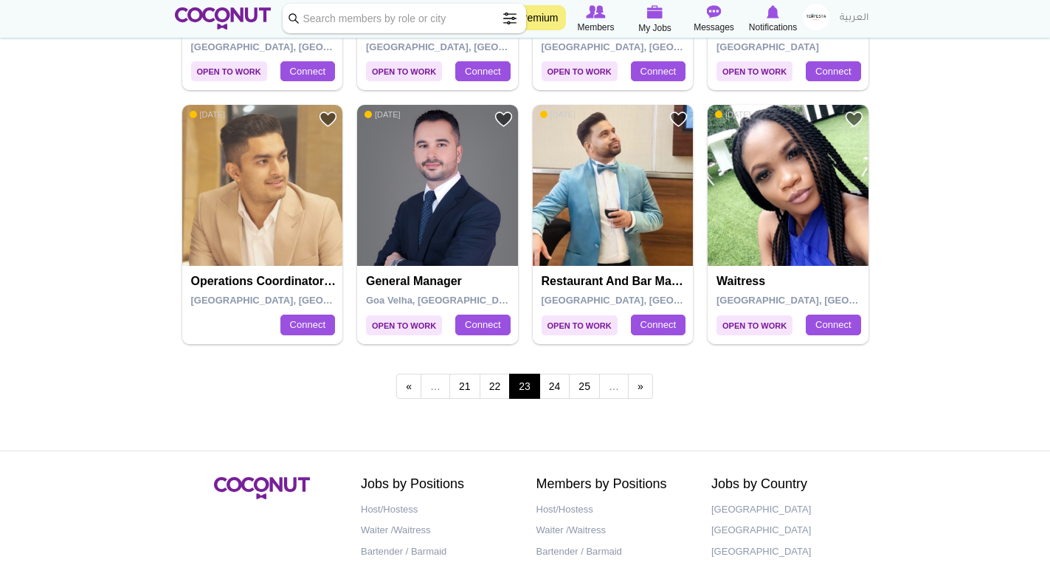
scroll to position [2583, 0]
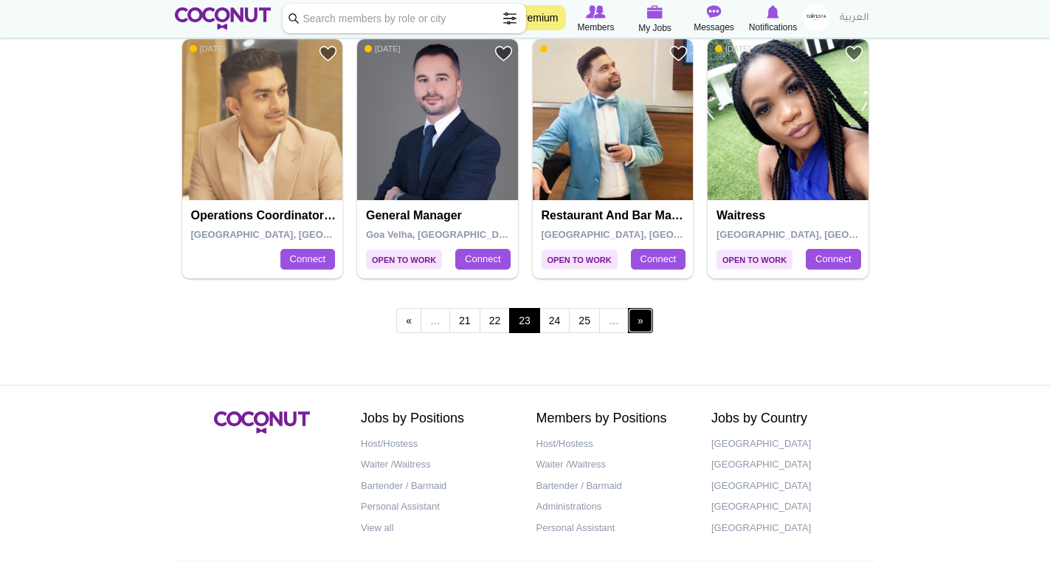
click at [639, 323] on link "next ›" at bounding box center [640, 320] width 25 height 25
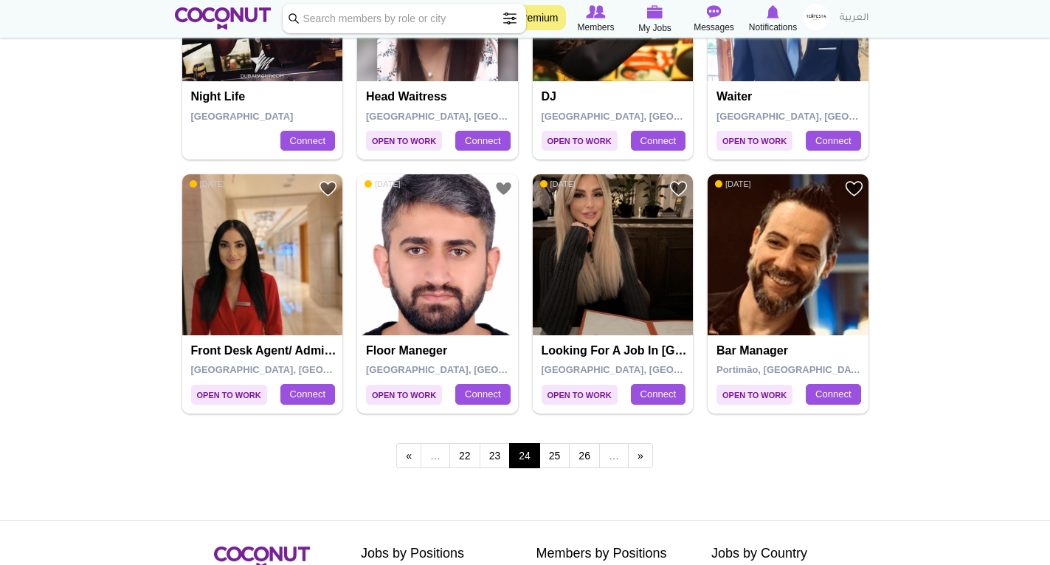
scroll to position [2583, 0]
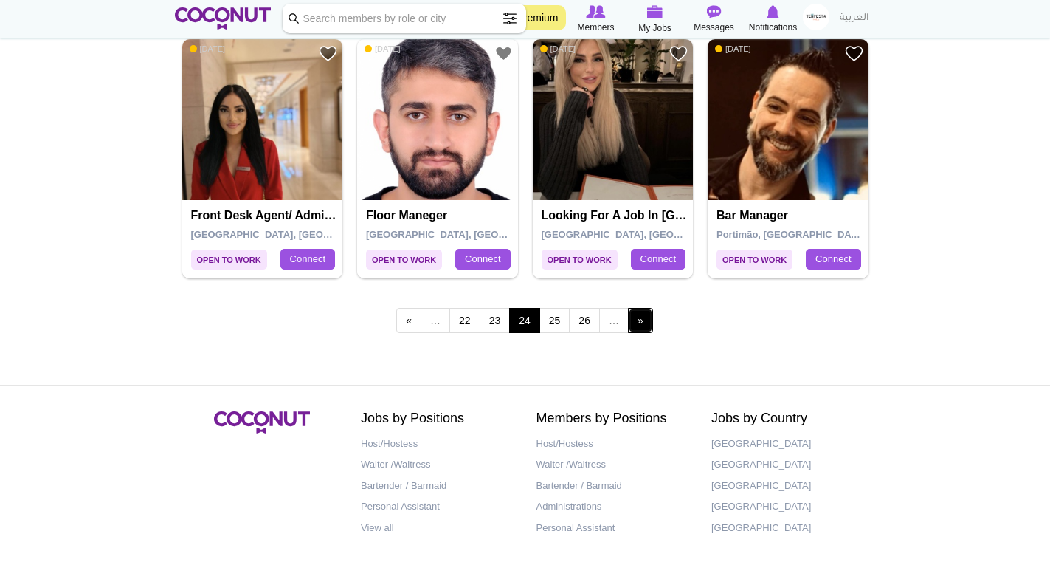
click at [646, 317] on link "next ›" at bounding box center [640, 320] width 25 height 25
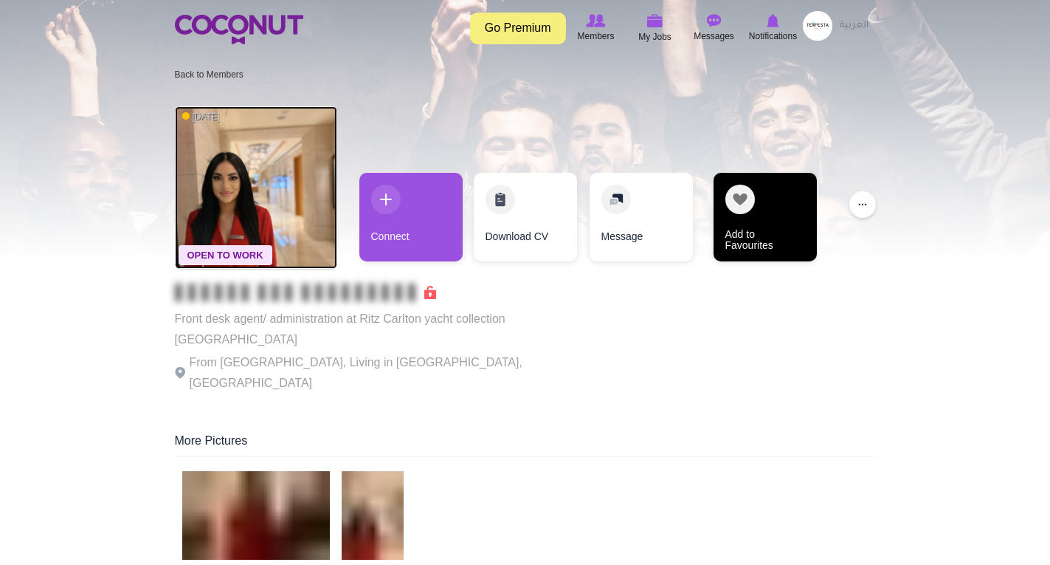
click at [730, 204] on link "Add to Favourites" at bounding box center [765, 217] width 103 height 89
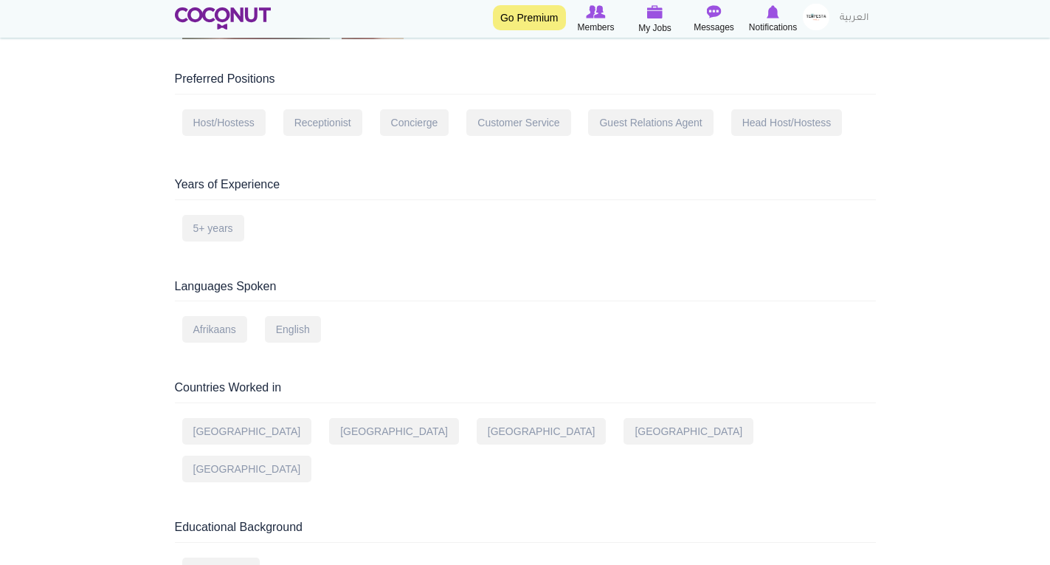
scroll to position [590, 0]
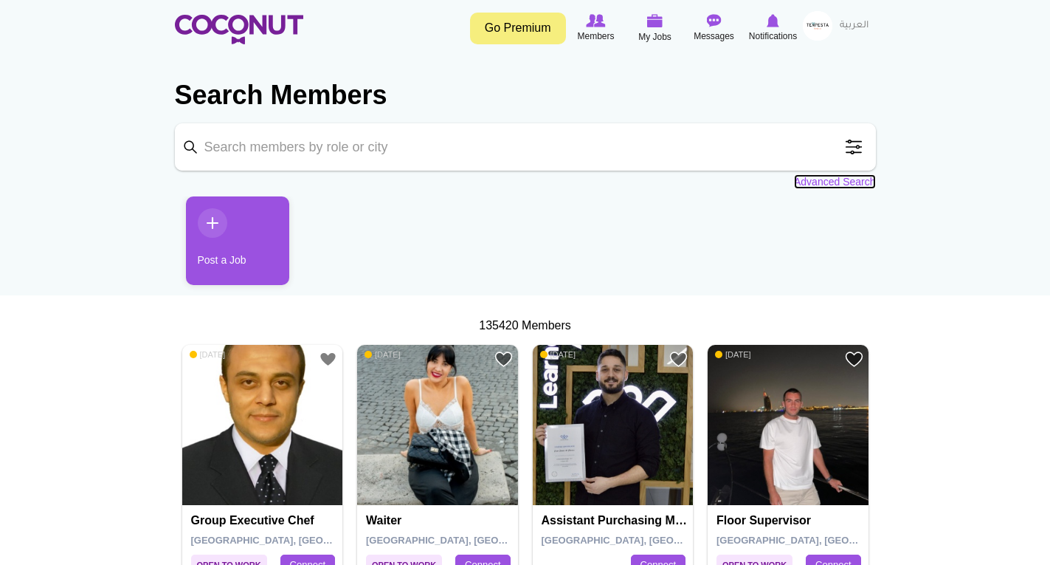
click at [844, 183] on link "Advanced Search" at bounding box center [835, 181] width 82 height 15
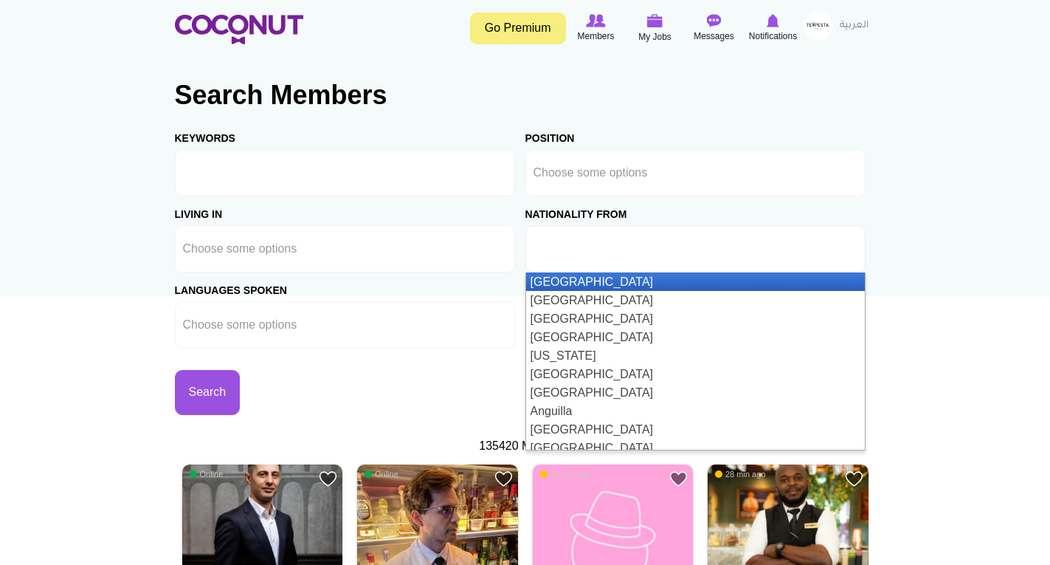
click at [602, 249] on input "text" at bounding box center [600, 248] width 133 height 13
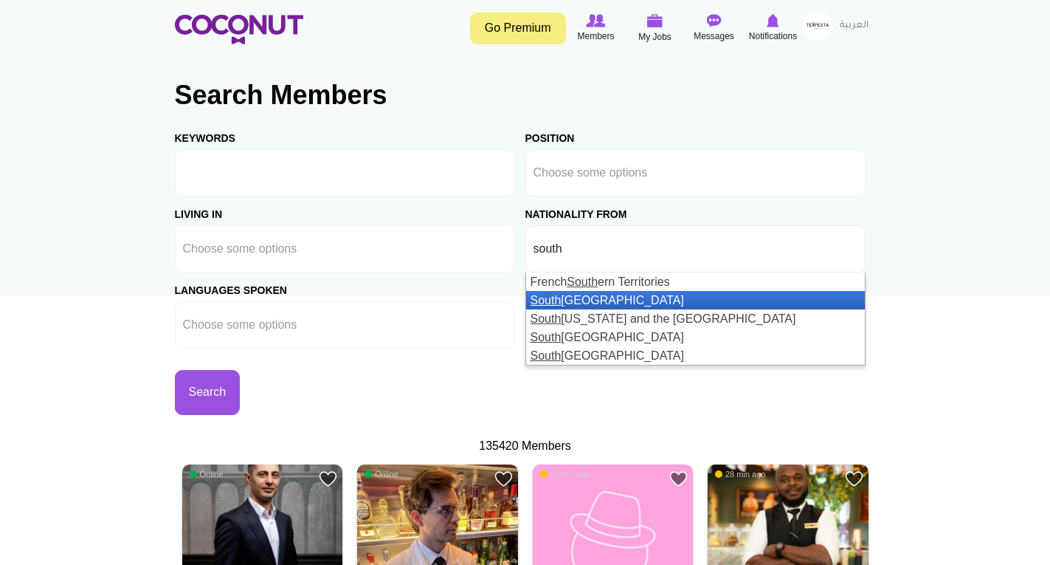
type input "south"
click at [553, 303] on em "South" at bounding box center [546, 300] width 31 height 13
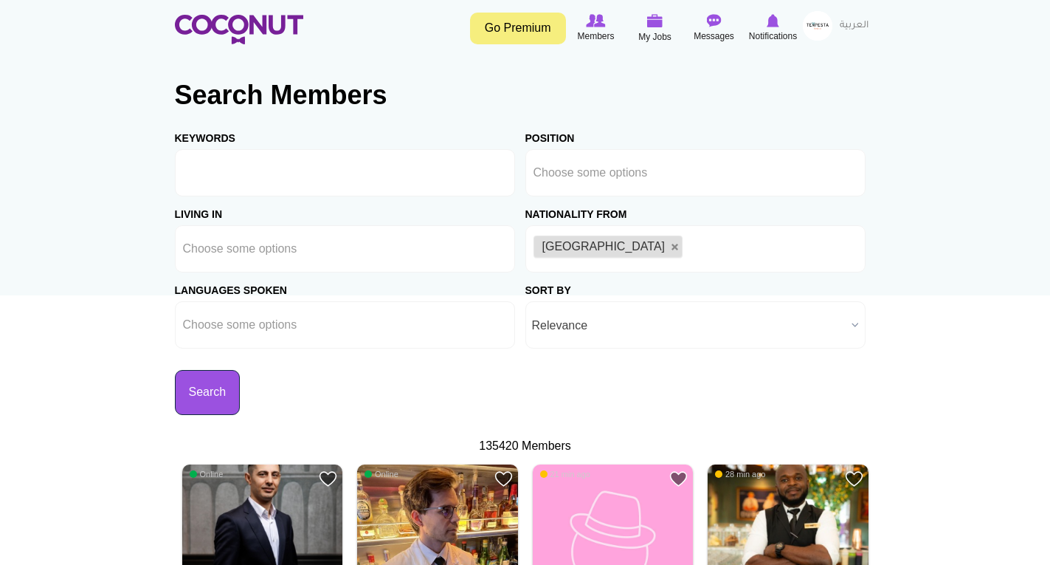
drag, startPoint x: 204, startPoint y: 394, endPoint x: 60, endPoint y: 405, distance: 144.3
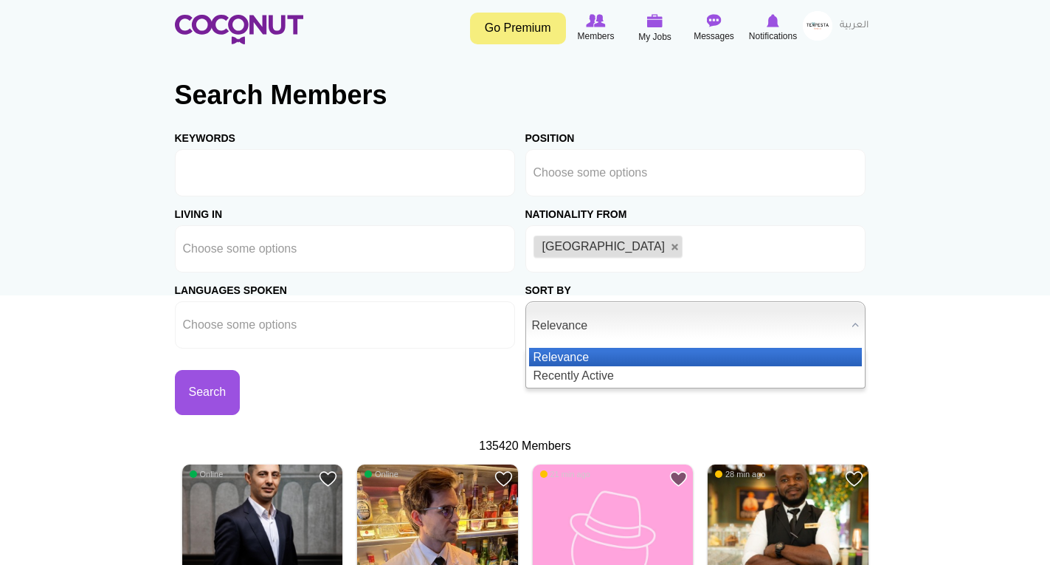
click at [570, 318] on span "Relevance" at bounding box center [689, 325] width 314 height 47
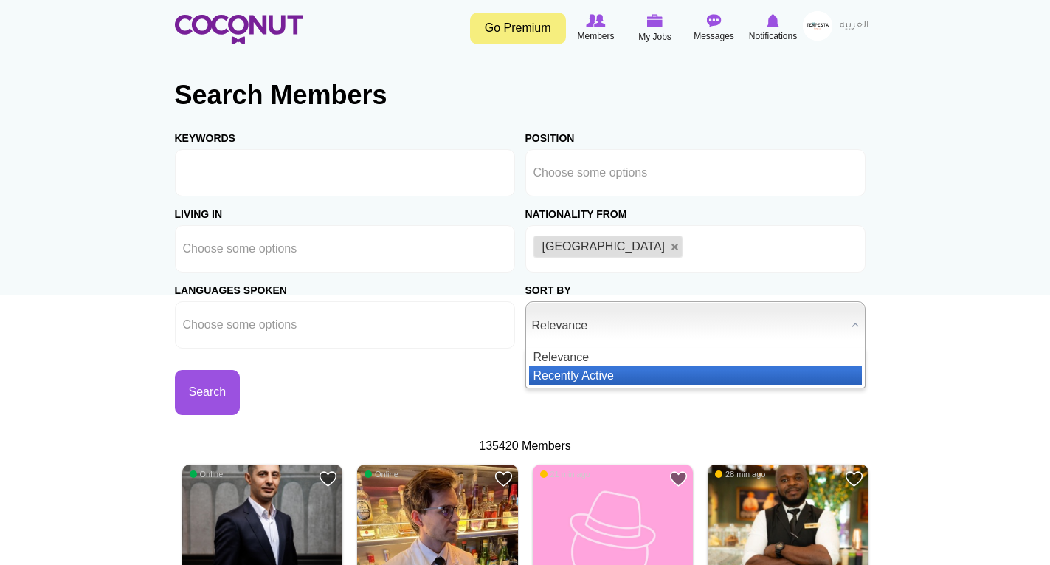
click at [573, 368] on li "Recently Active" at bounding box center [695, 375] width 333 height 18
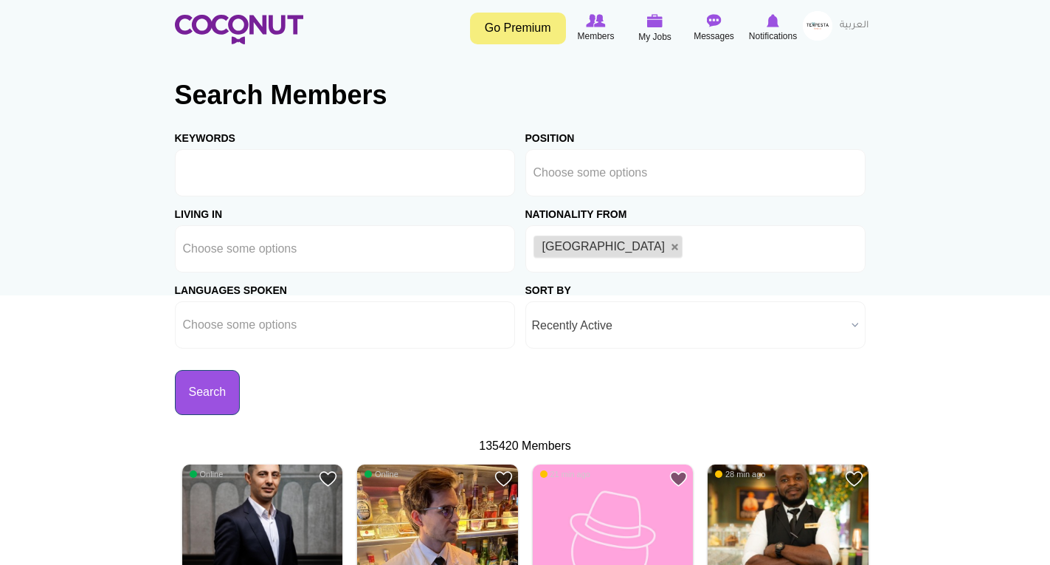
click at [183, 390] on button "Search" at bounding box center [208, 392] width 66 height 45
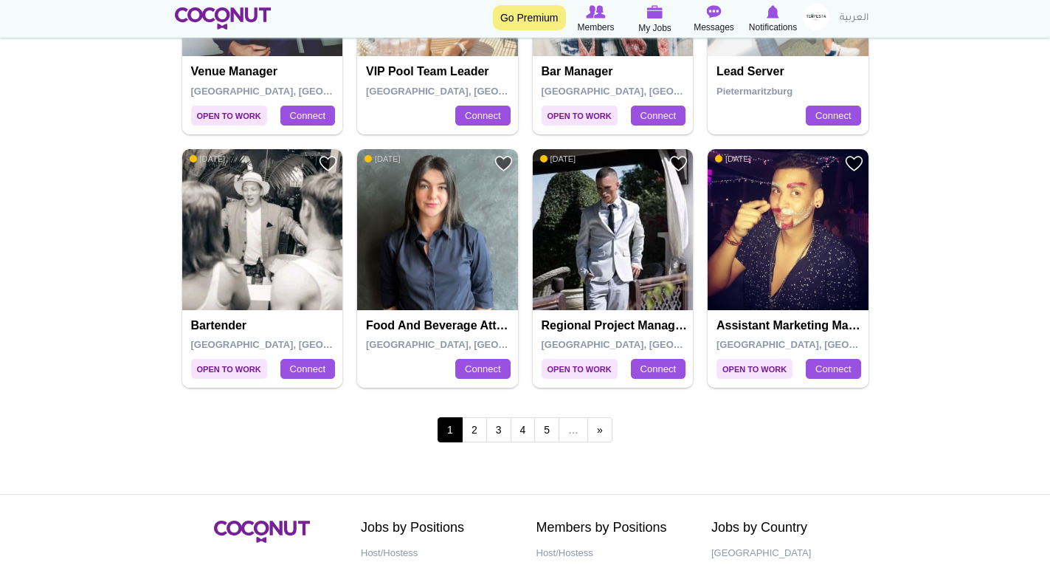
scroll to position [2657, 0]
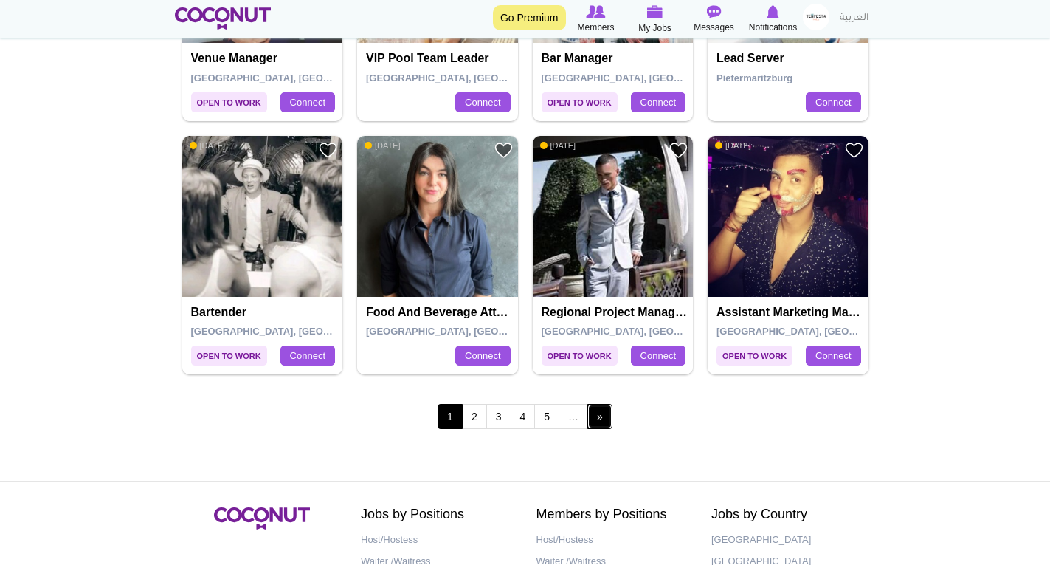
click at [606, 417] on link "next ›" at bounding box center [599, 416] width 25 height 25
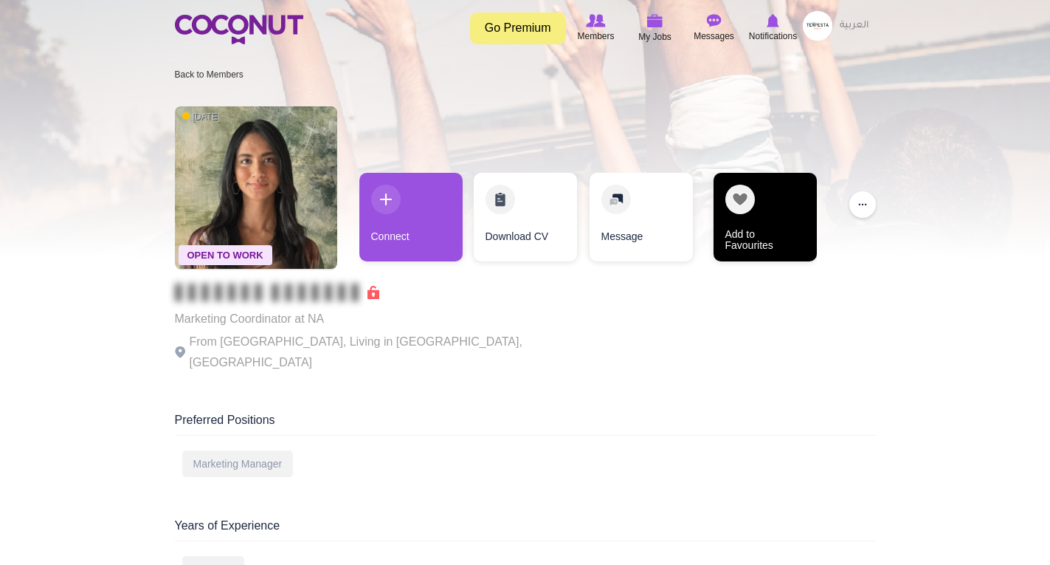
click at [737, 204] on link "Add to Favourites" at bounding box center [765, 217] width 103 height 89
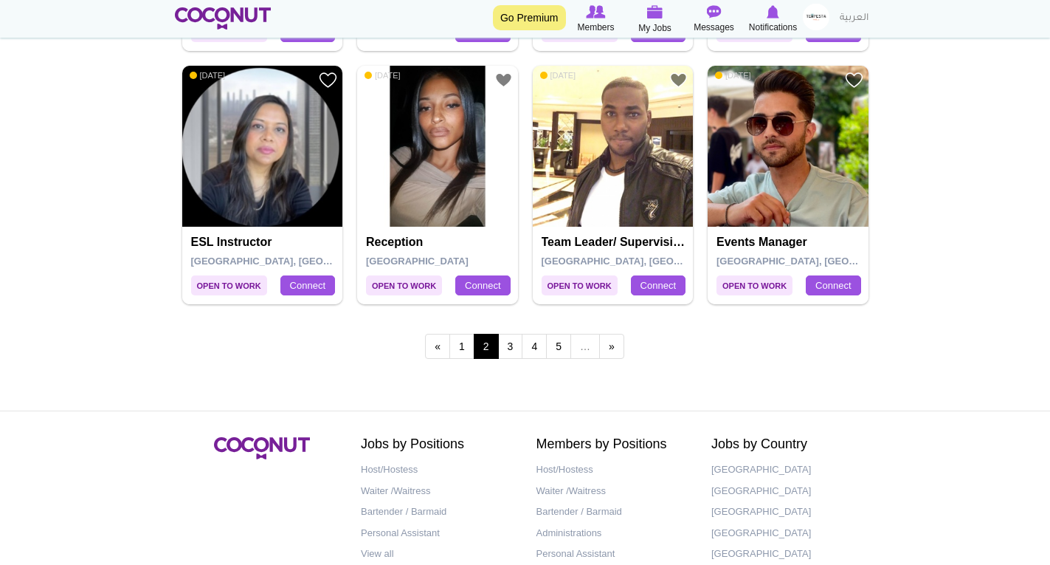
scroll to position [2731, 0]
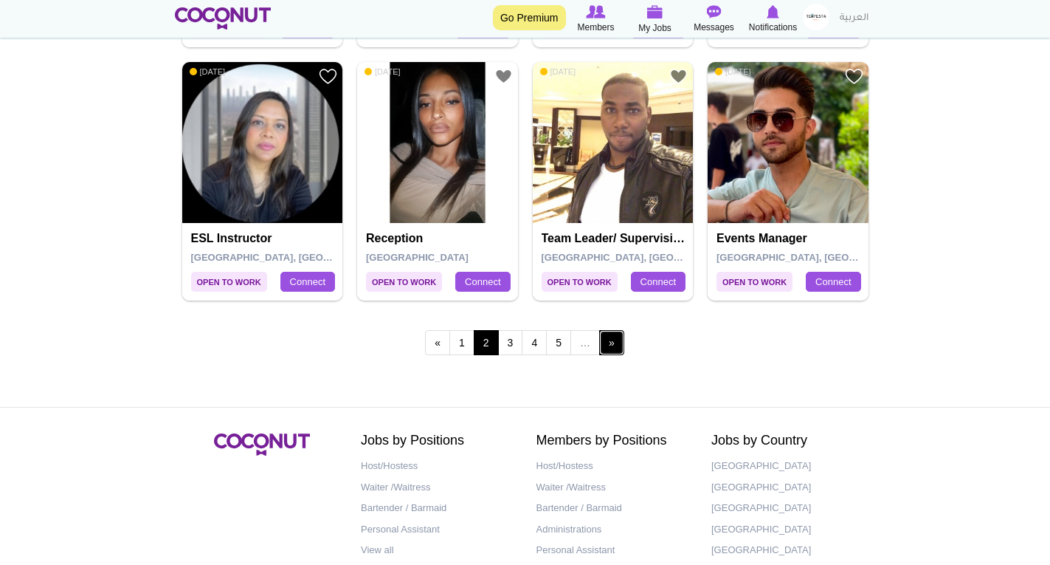
click at [620, 343] on link "next ›" at bounding box center [611, 342] width 25 height 25
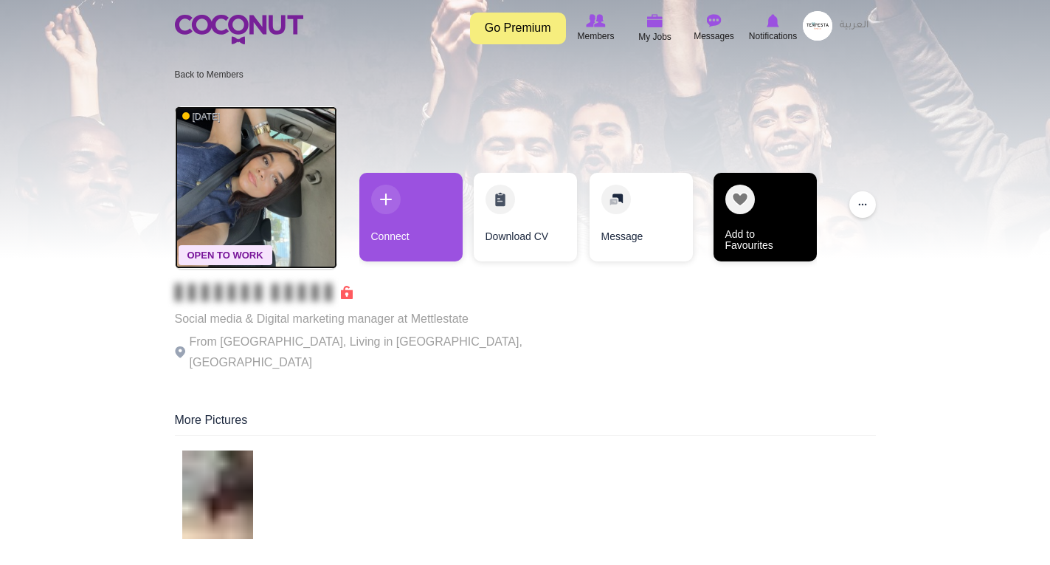
click at [726, 212] on link "Add to Favourites" at bounding box center [765, 217] width 103 height 89
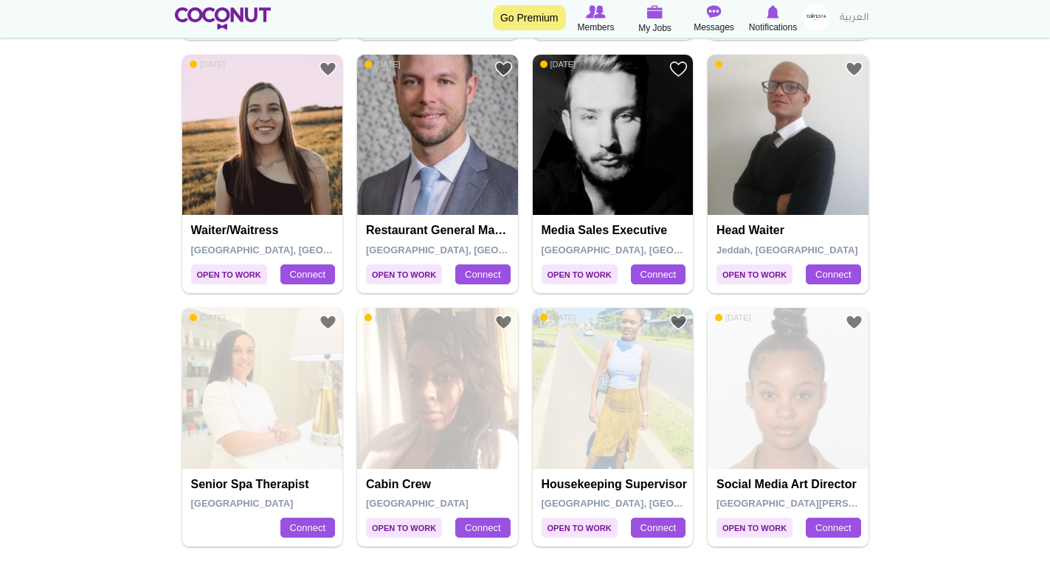
scroll to position [2583, 0]
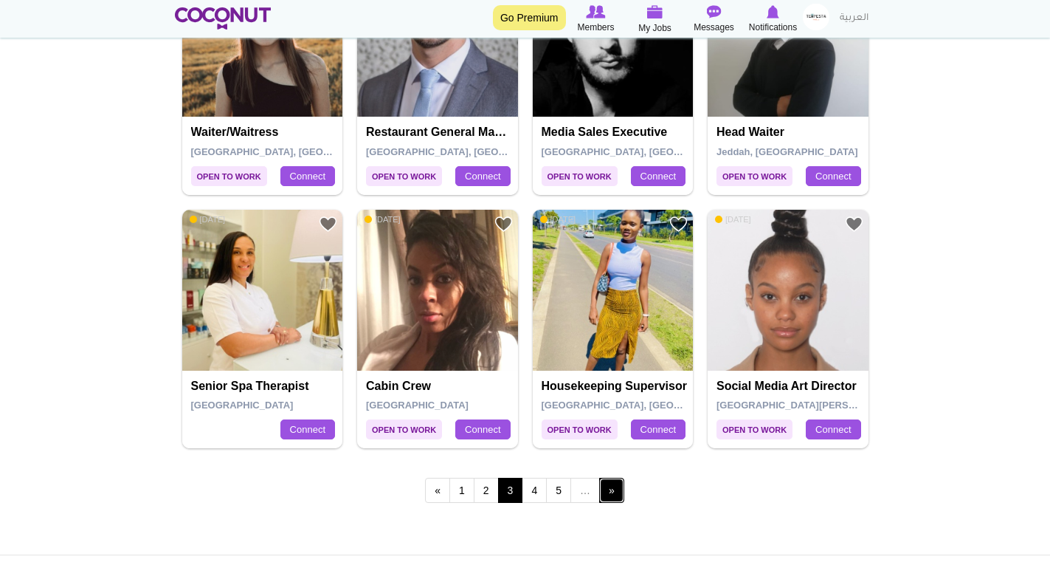
click at [613, 489] on link "next ›" at bounding box center [611, 489] width 25 height 25
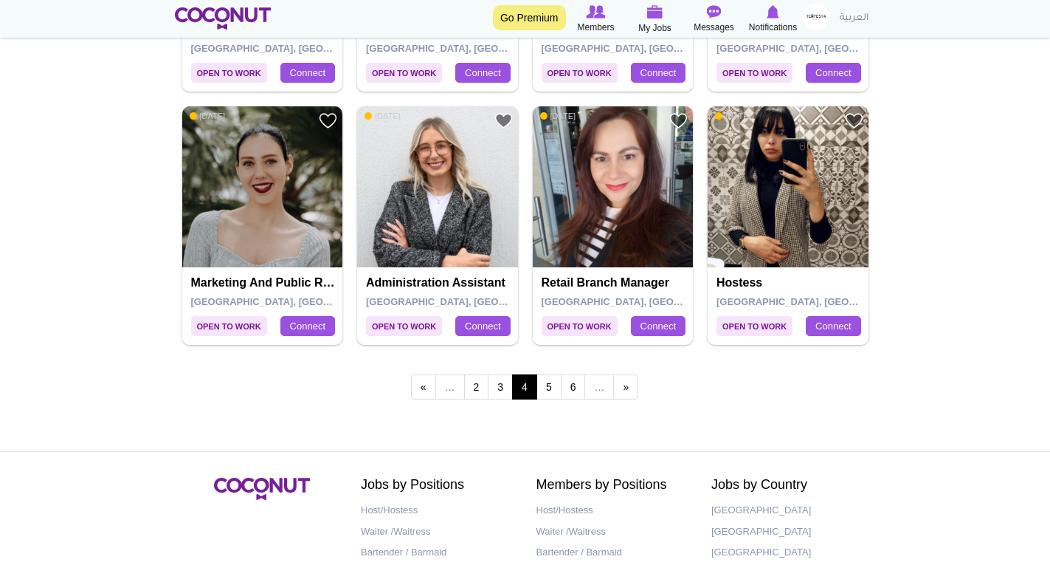
scroll to position [2731, 0]
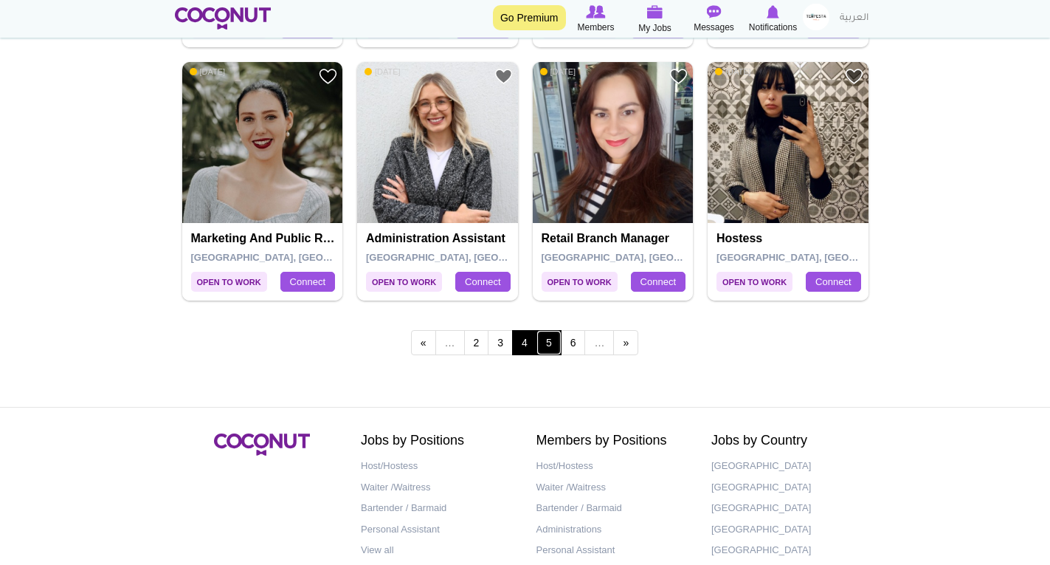
click at [546, 343] on link "5" at bounding box center [549, 342] width 25 height 25
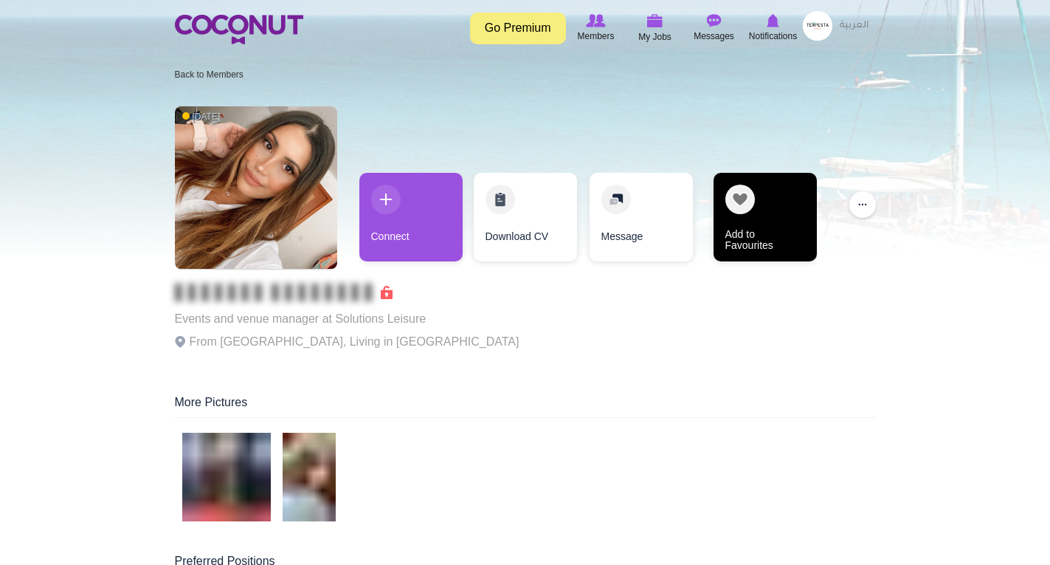
click at [758, 193] on link "Add to Favourites" at bounding box center [765, 217] width 103 height 89
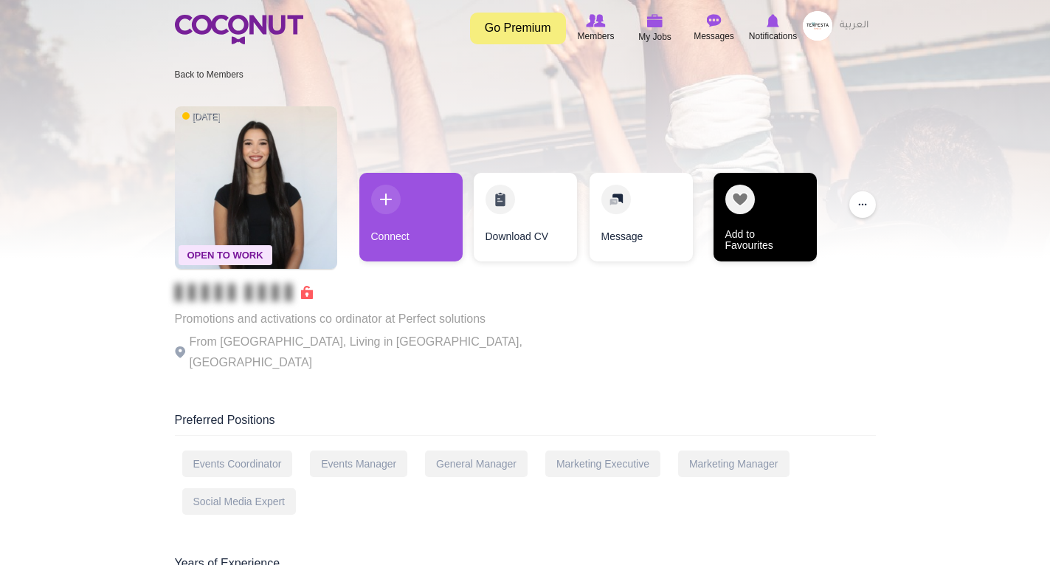
click at [739, 191] on link "Add to Favourites" at bounding box center [765, 217] width 103 height 89
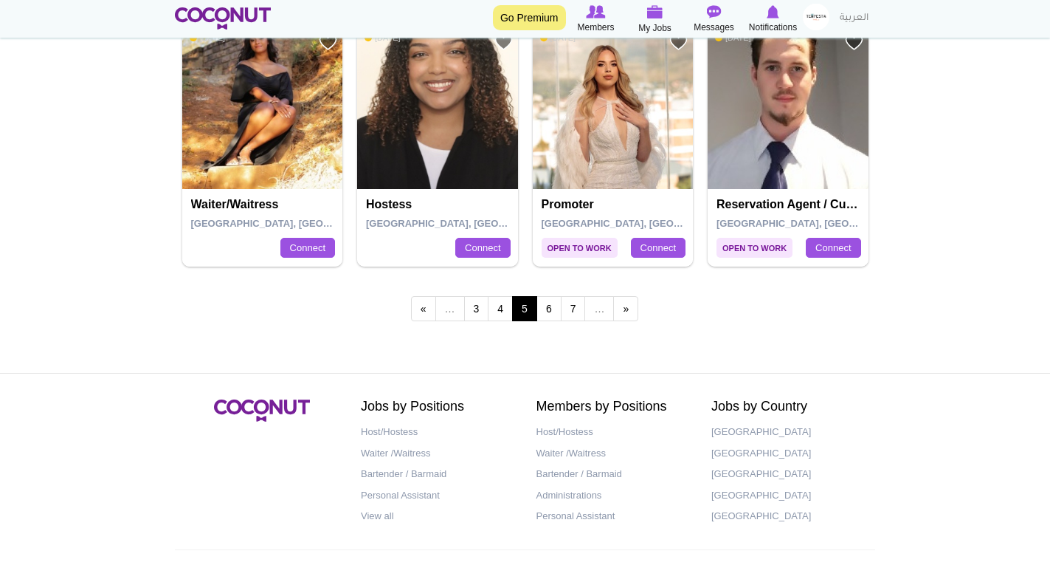
scroll to position [2811, 0]
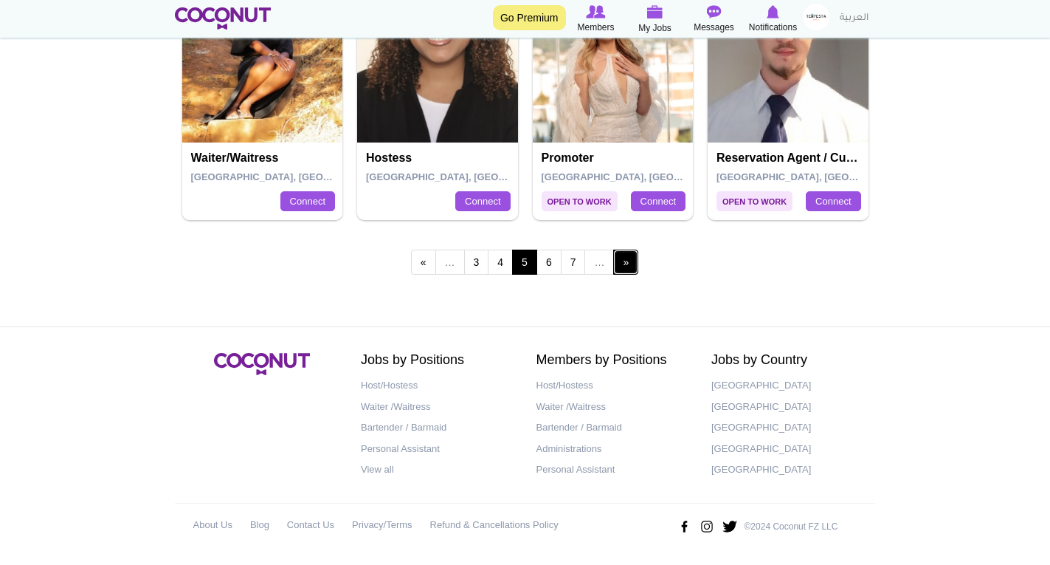
click at [623, 266] on link "next ›" at bounding box center [625, 261] width 25 height 25
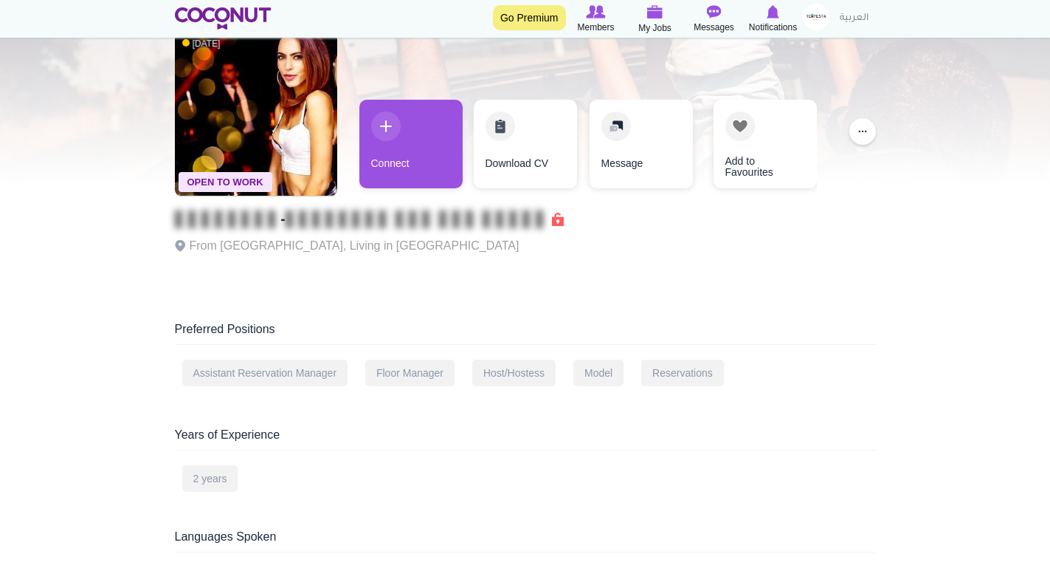
scroll to position [74, 0]
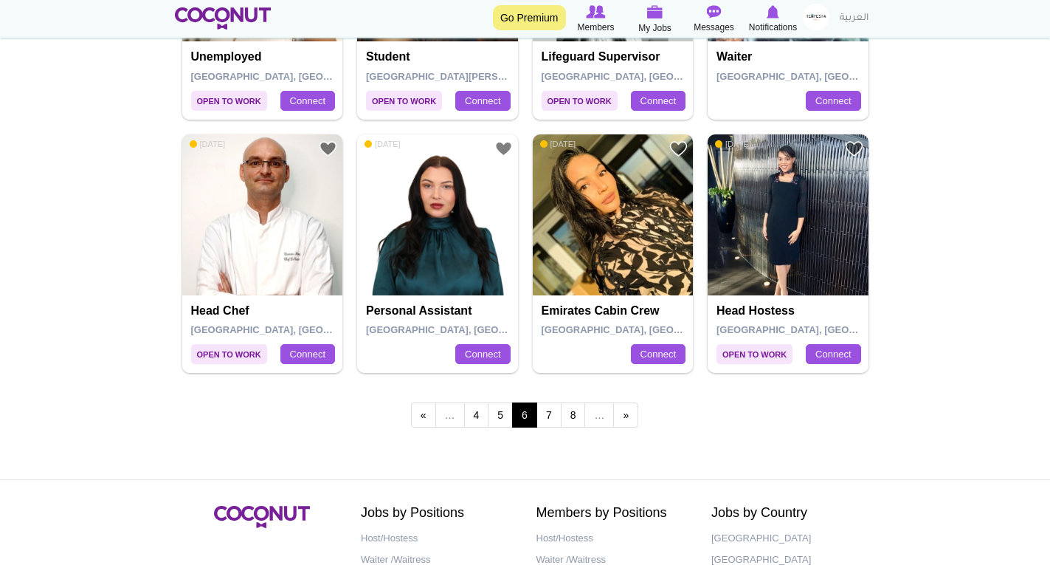
scroll to position [2657, 0]
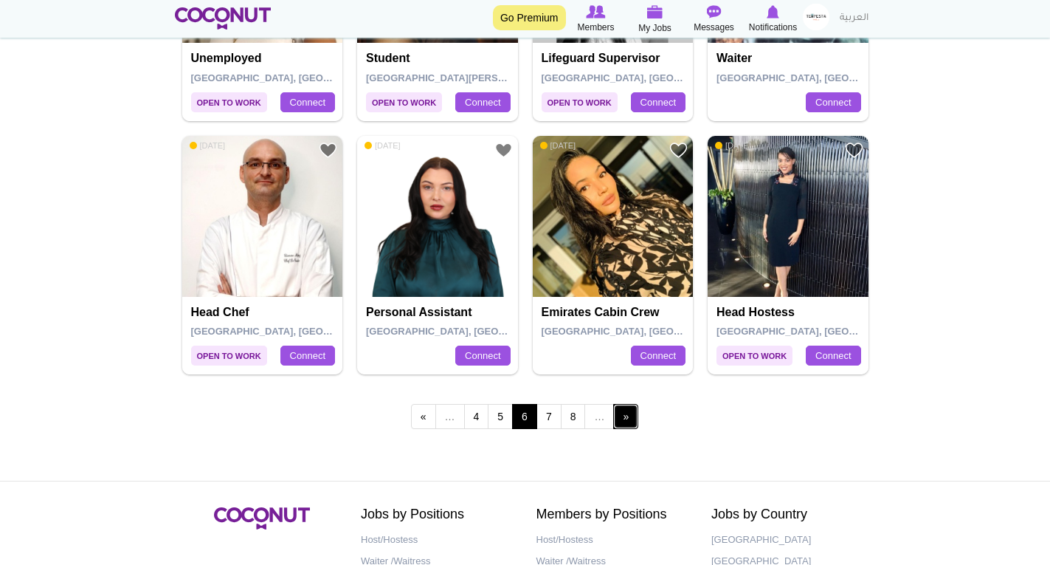
click at [623, 409] on link "next ›" at bounding box center [625, 416] width 25 height 25
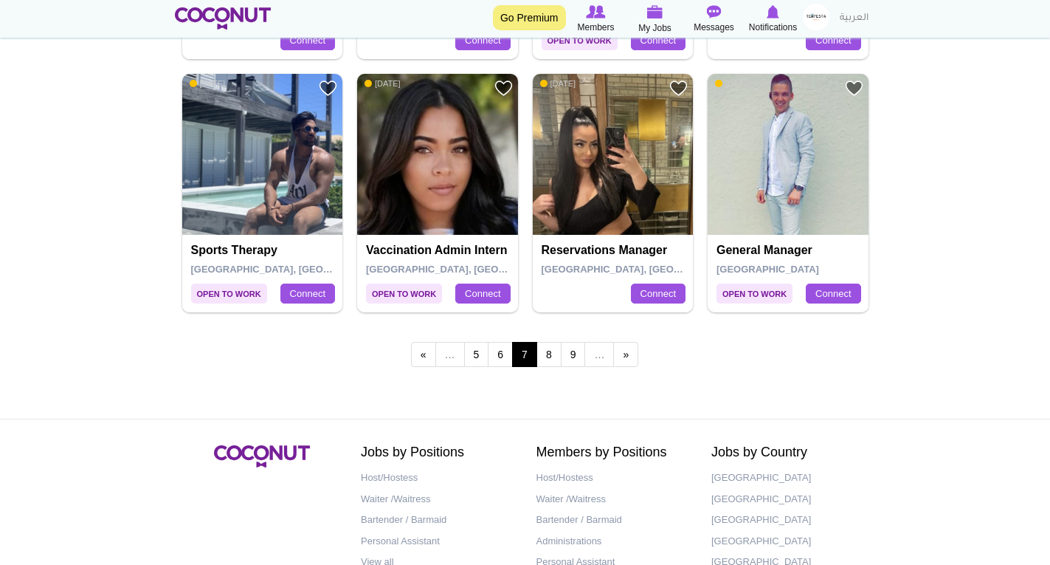
scroll to position [2731, 0]
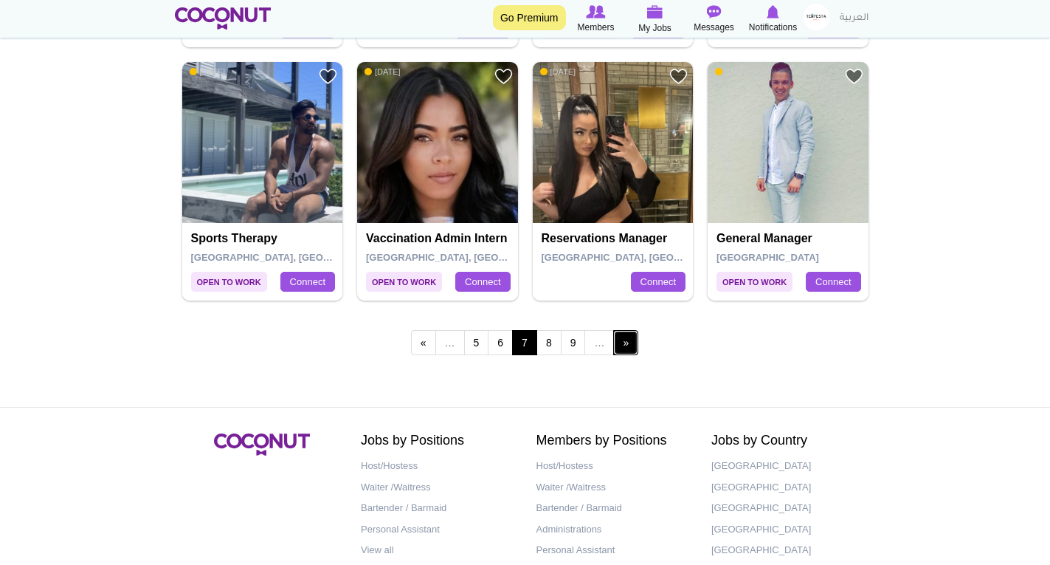
click at [620, 346] on link "next ›" at bounding box center [625, 342] width 25 height 25
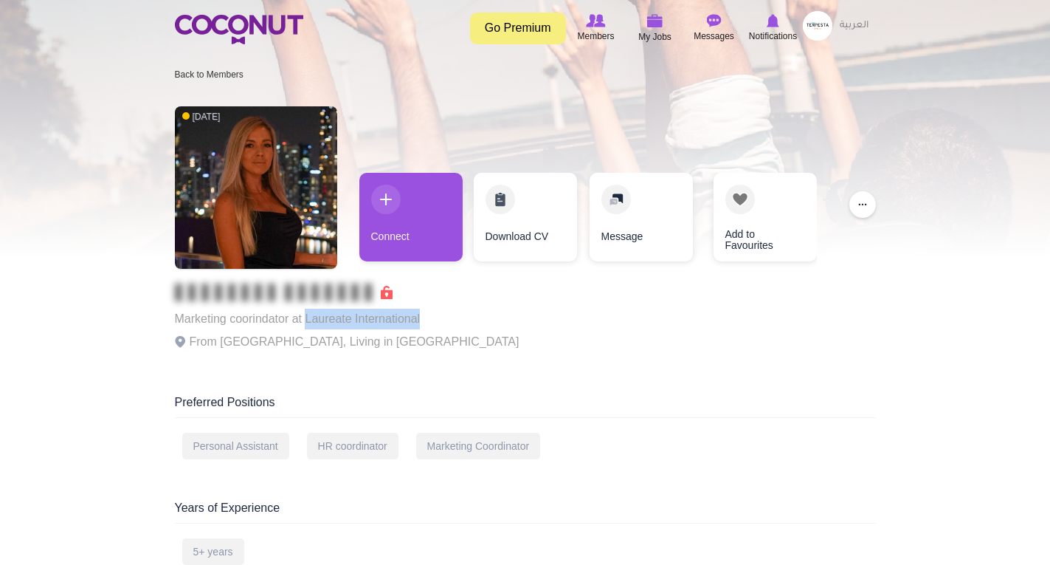
drag, startPoint x: 422, startPoint y: 320, endPoint x: 304, endPoint y: 322, distance: 118.1
click at [304, 322] on p "Marketing coorindator at Laureate International" at bounding box center [347, 318] width 345 height 21
copy p "Laureate International"
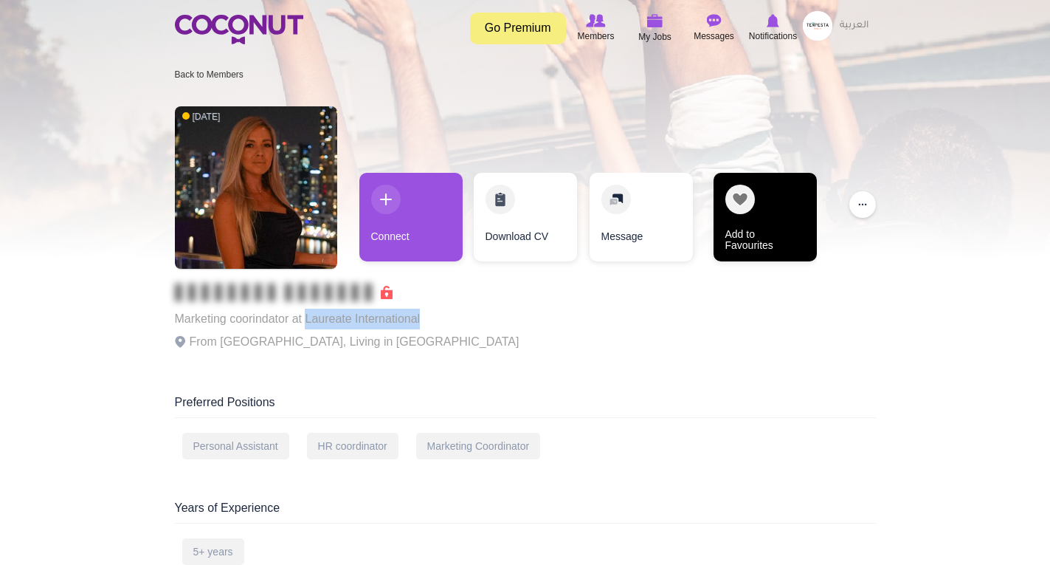
click at [734, 203] on link "Add to Favourites" at bounding box center [765, 217] width 103 height 89
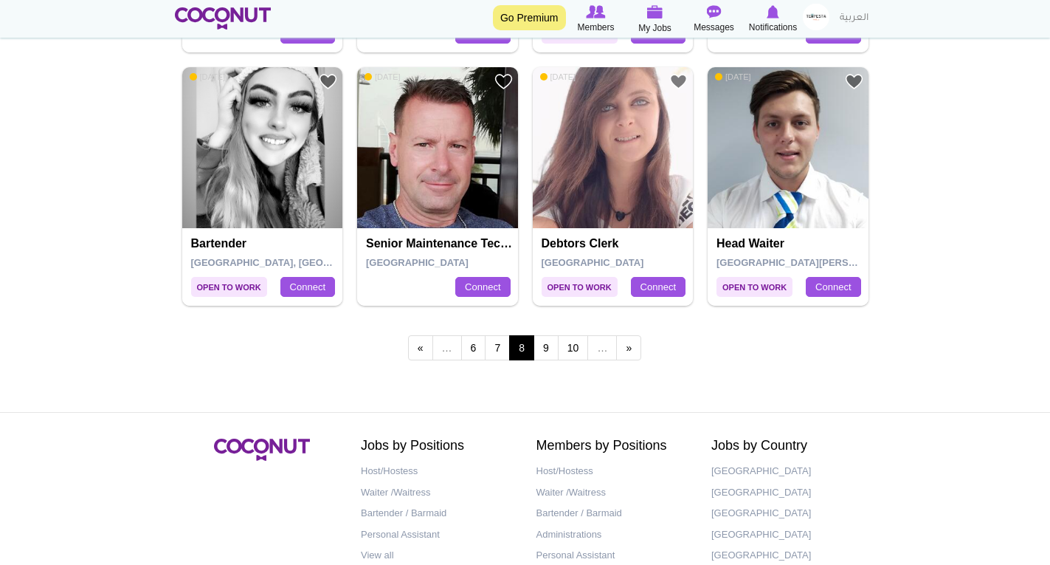
scroll to position [2731, 0]
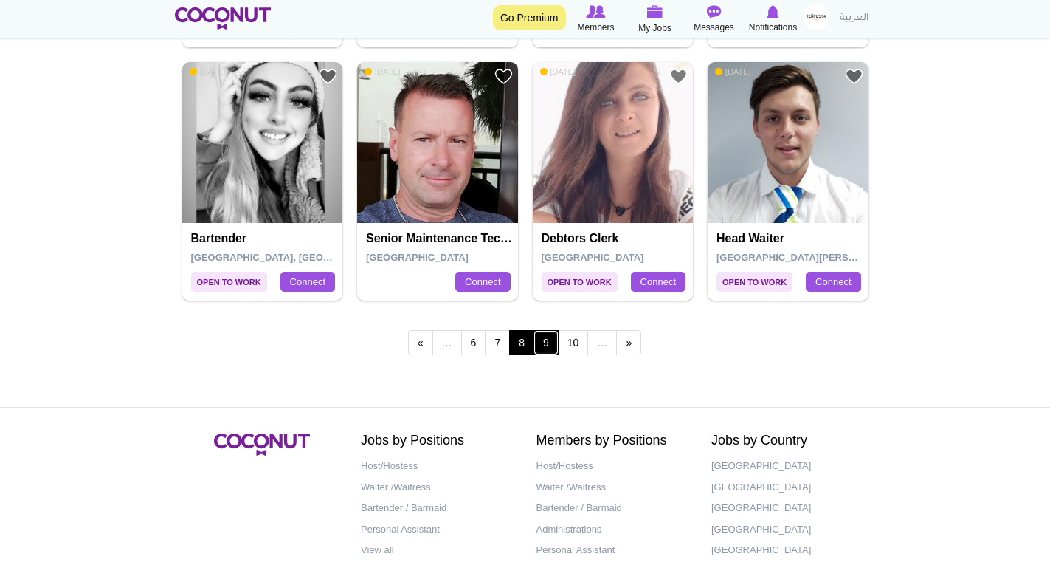
click at [549, 343] on link "9" at bounding box center [546, 342] width 25 height 25
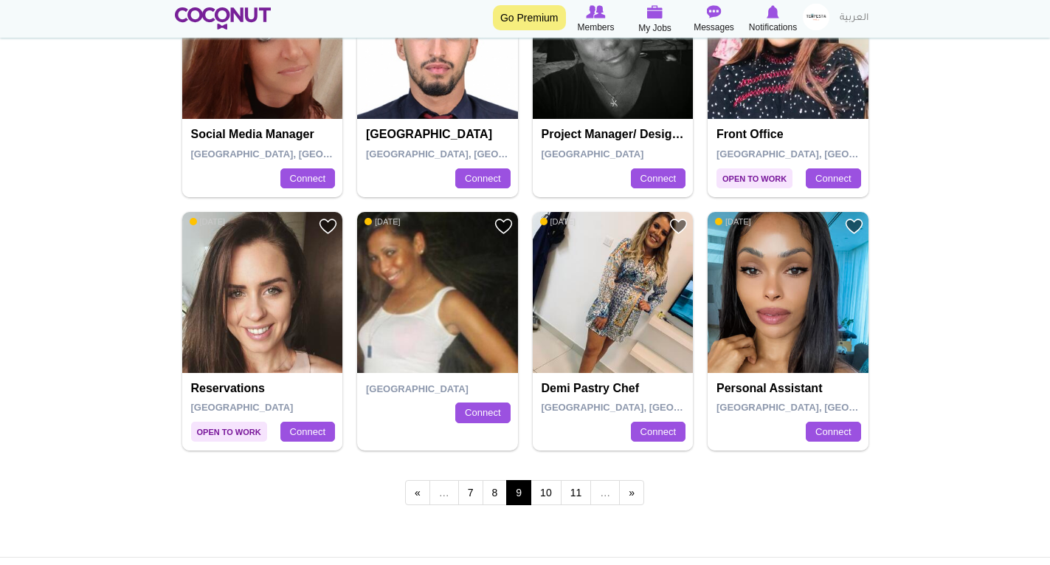
scroll to position [2583, 0]
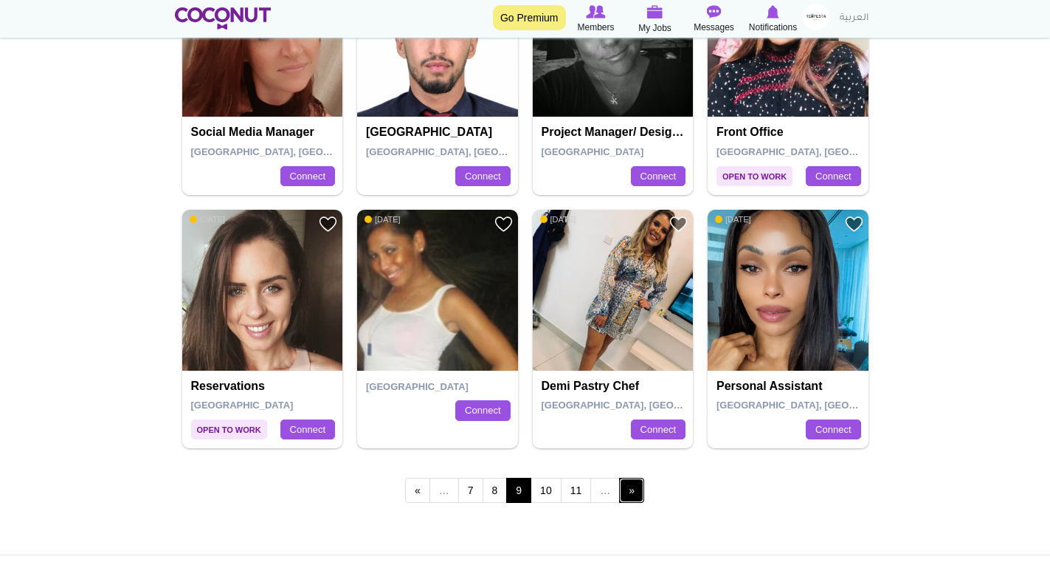
click at [638, 491] on link "next ›" at bounding box center [631, 489] width 25 height 25
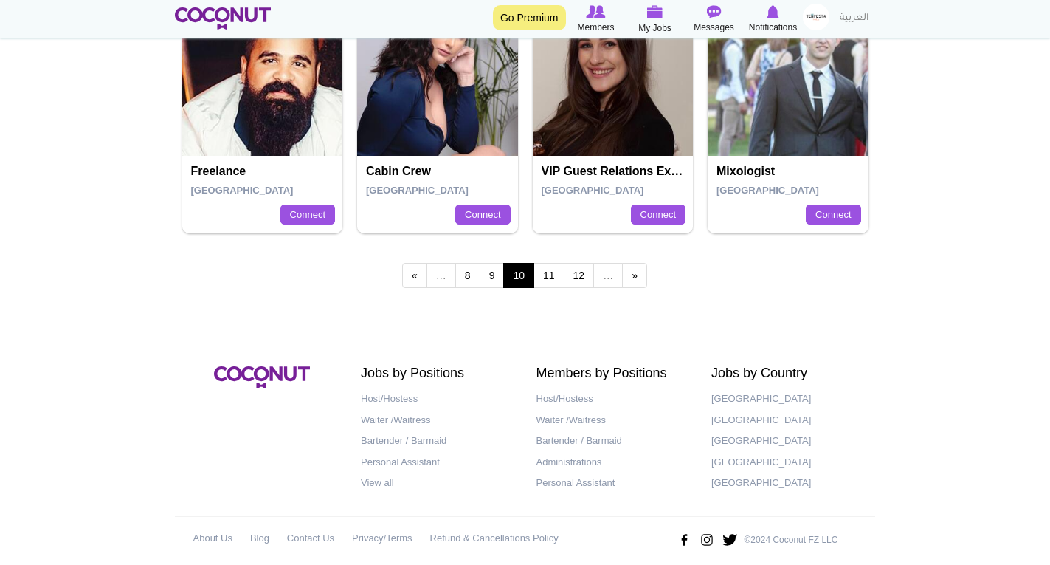
scroll to position [2811, 0]
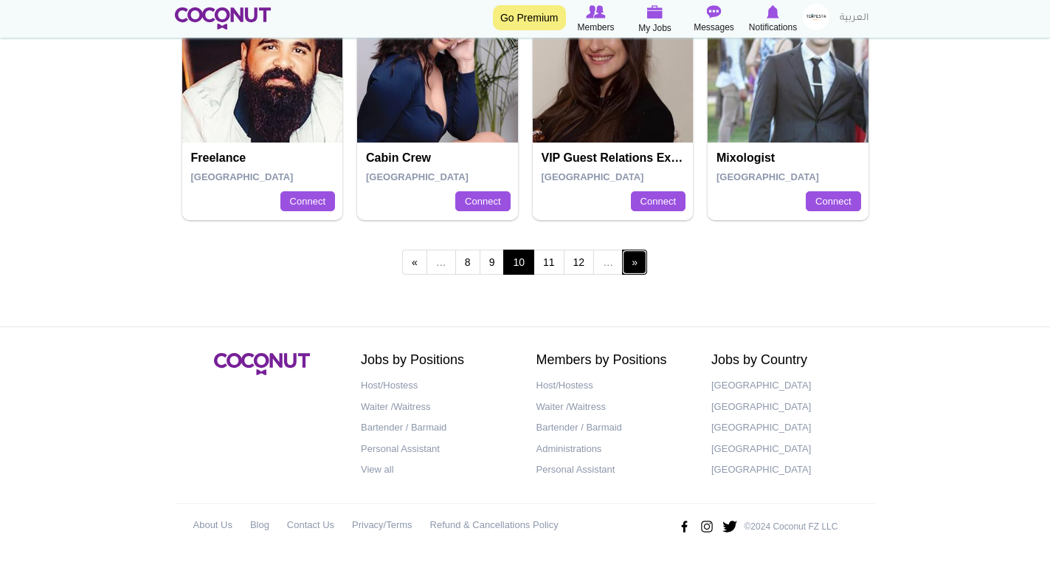
click at [631, 265] on link "next ›" at bounding box center [634, 261] width 25 height 25
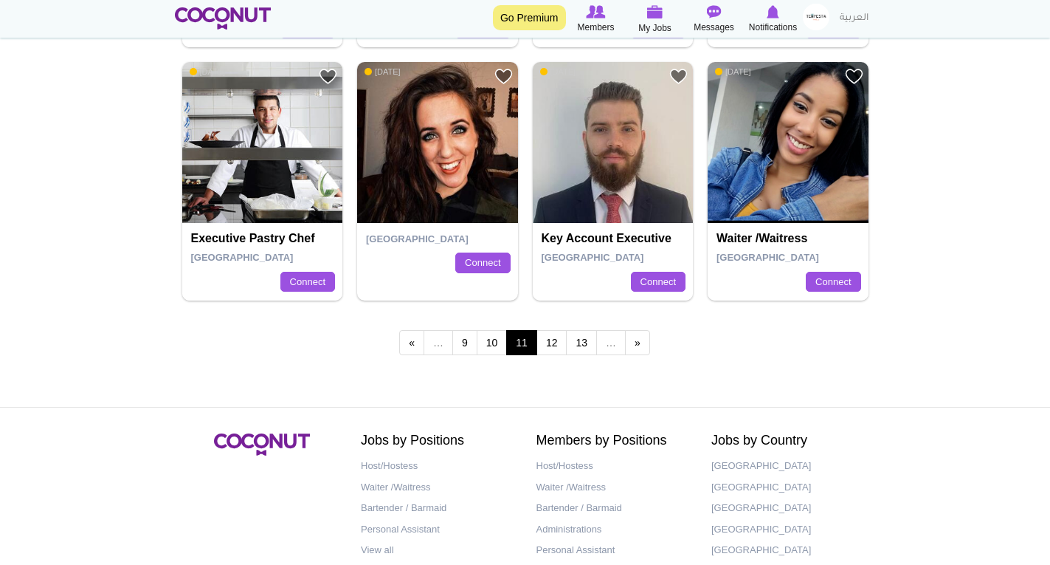
scroll to position [2731, 0]
click at [637, 338] on link "next ›" at bounding box center [637, 342] width 25 height 25
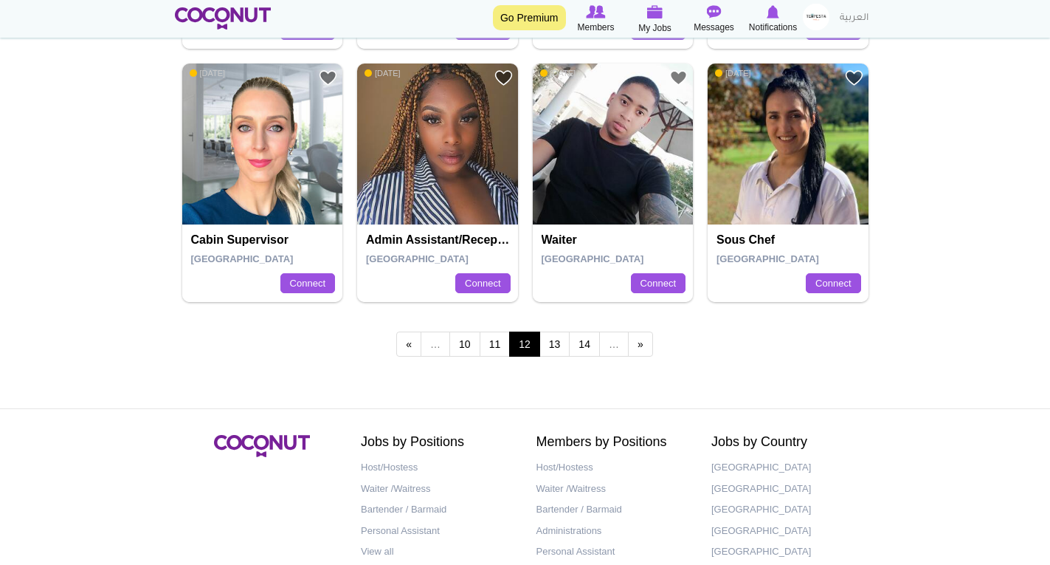
scroll to position [2731, 0]
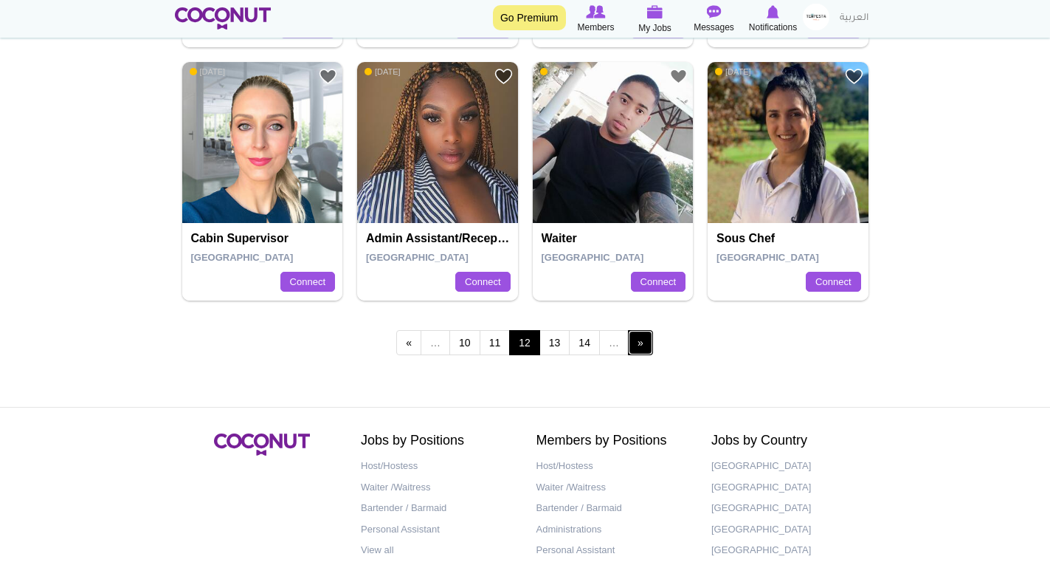
click at [647, 351] on link "next ›" at bounding box center [640, 342] width 25 height 25
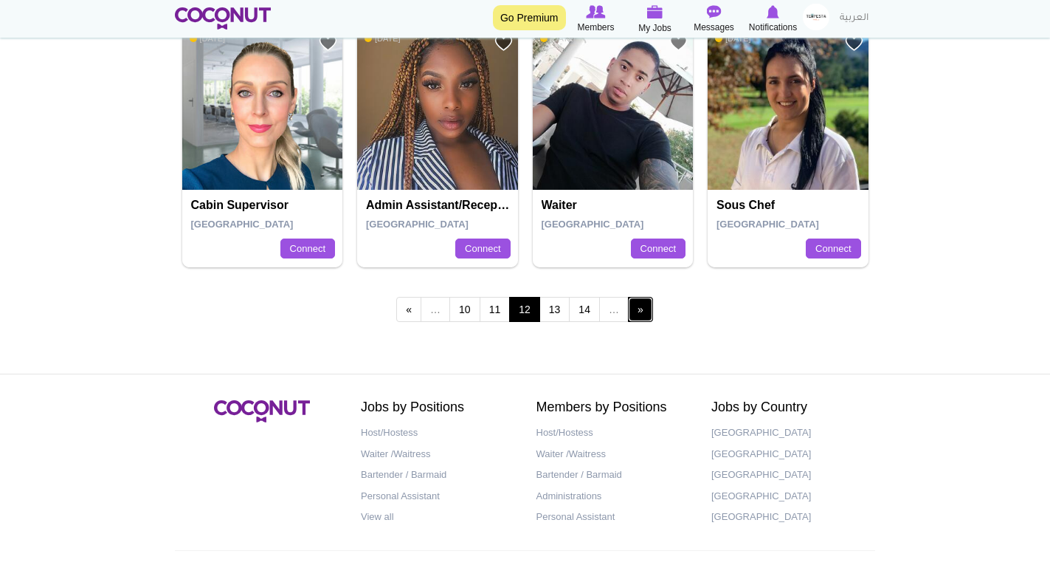
scroll to position [2804, 0]
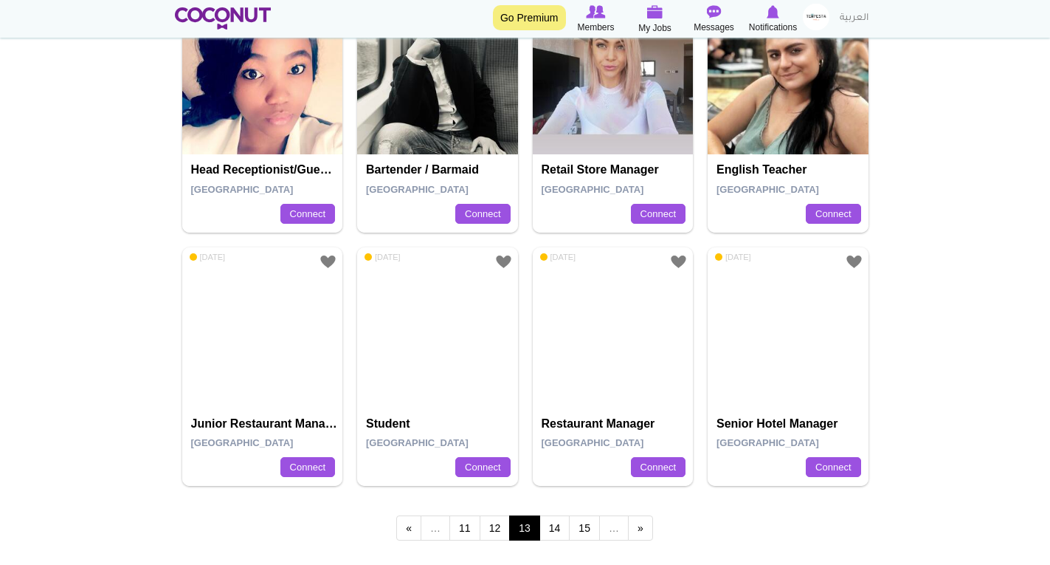
scroll to position [2583, 0]
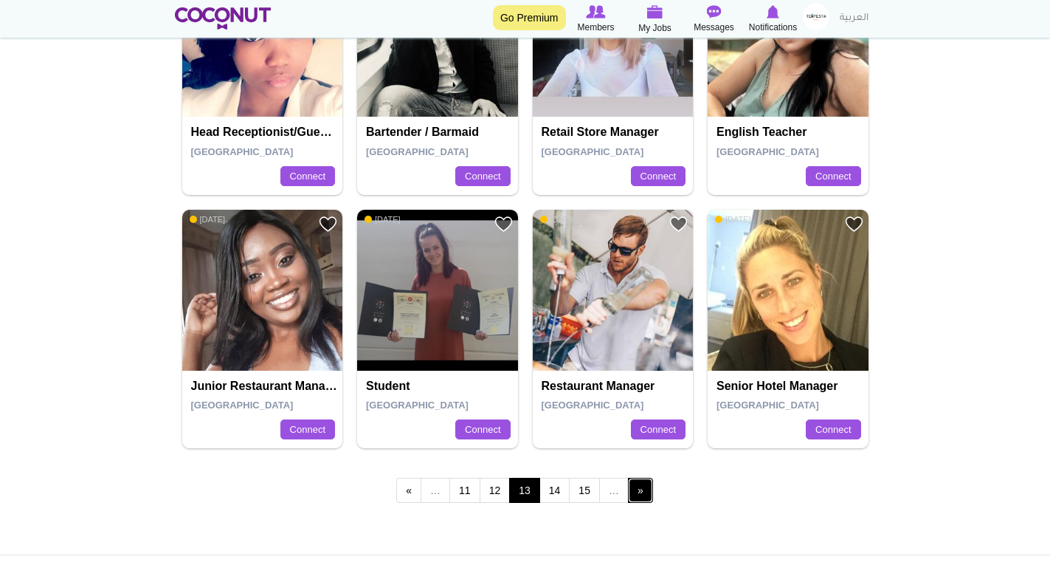
click at [646, 490] on link "next ›" at bounding box center [640, 489] width 25 height 25
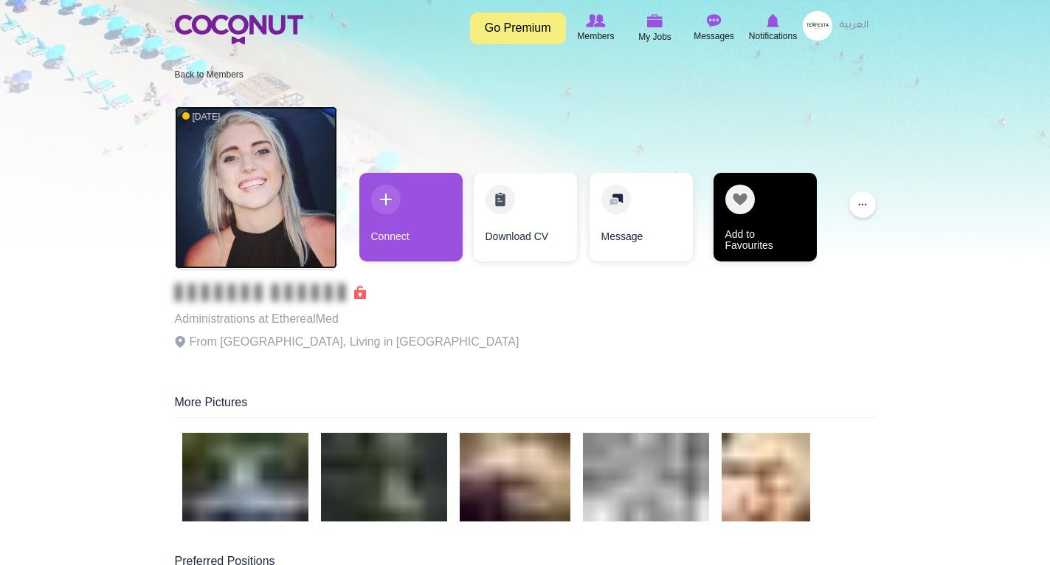
click at [753, 208] on link "Add to Favourites" at bounding box center [765, 217] width 103 height 89
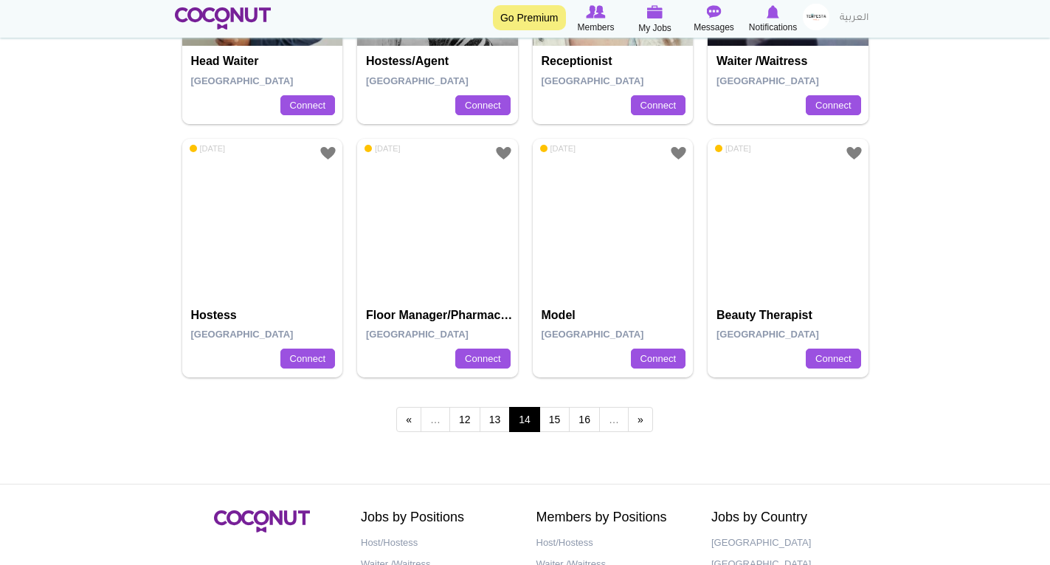
scroll to position [2657, 0]
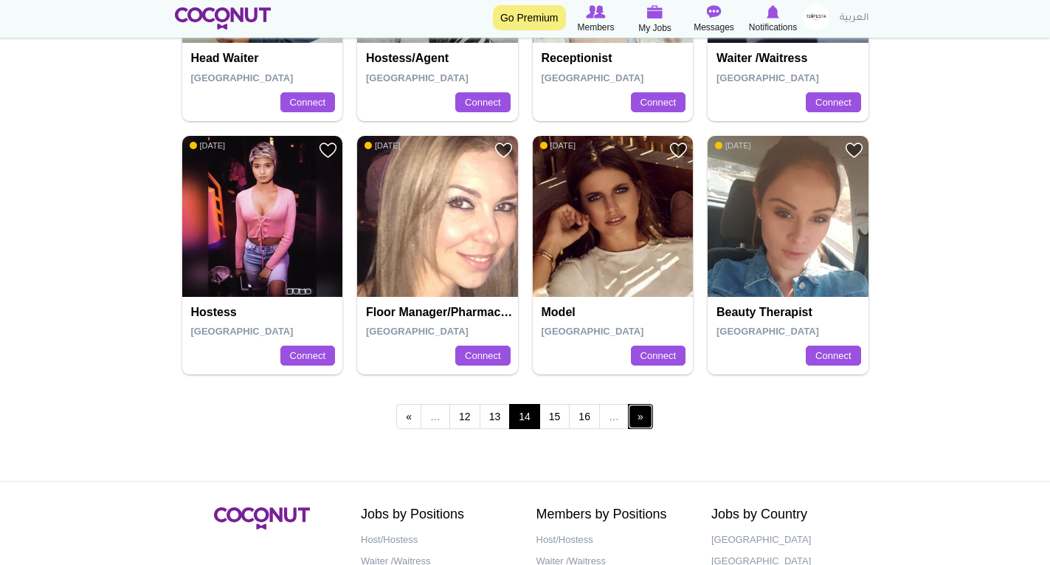
click at [650, 415] on link "next ›" at bounding box center [640, 416] width 25 height 25
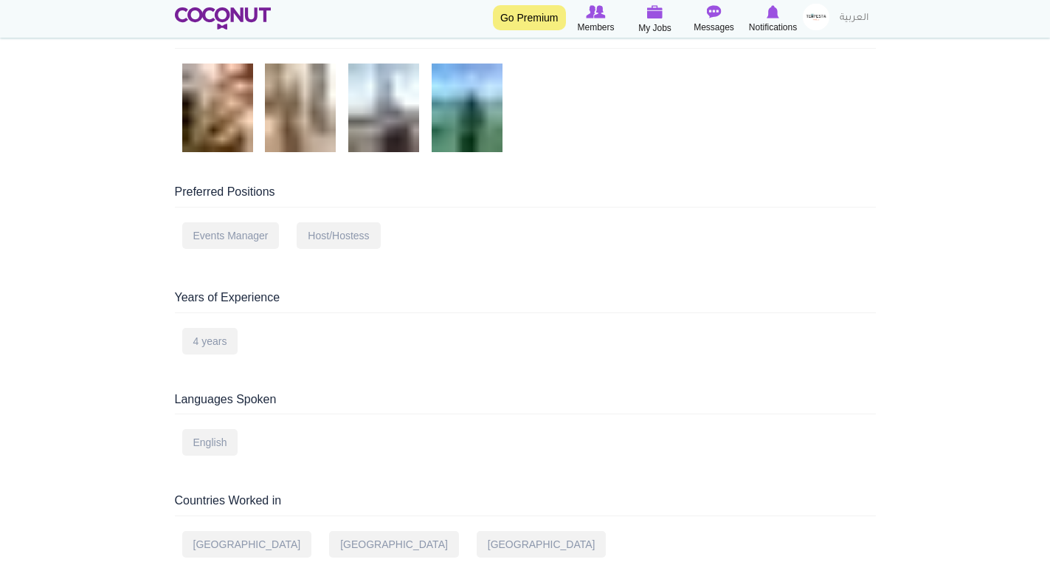
scroll to position [369, 0]
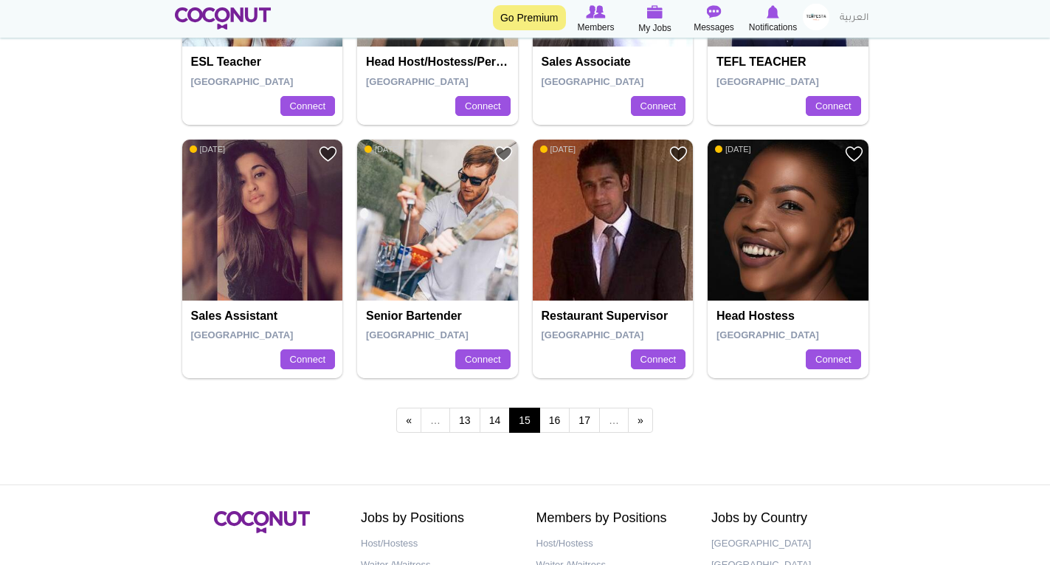
scroll to position [2657, 0]
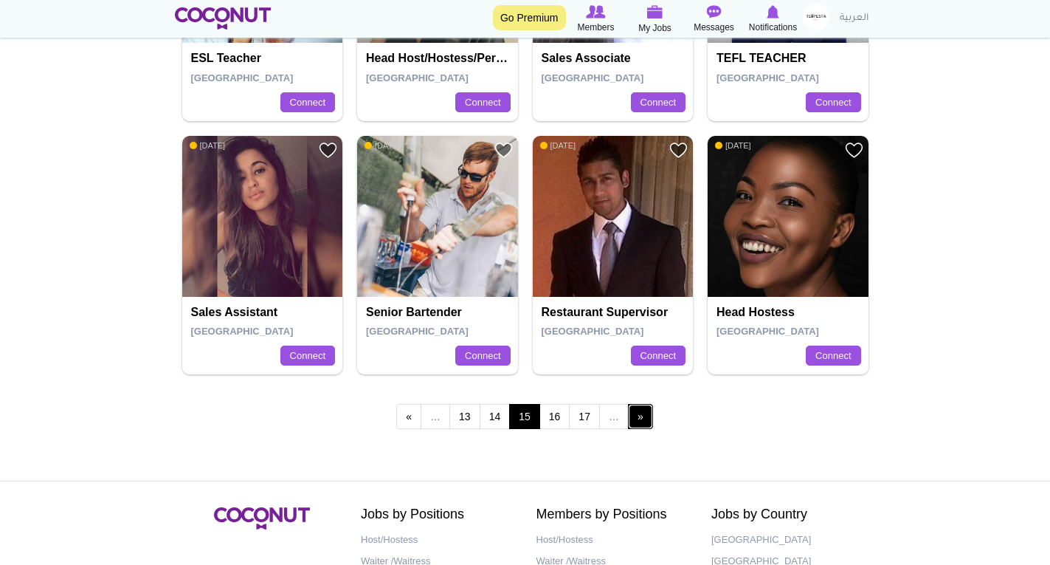
click at [644, 415] on link "next ›" at bounding box center [640, 416] width 25 height 25
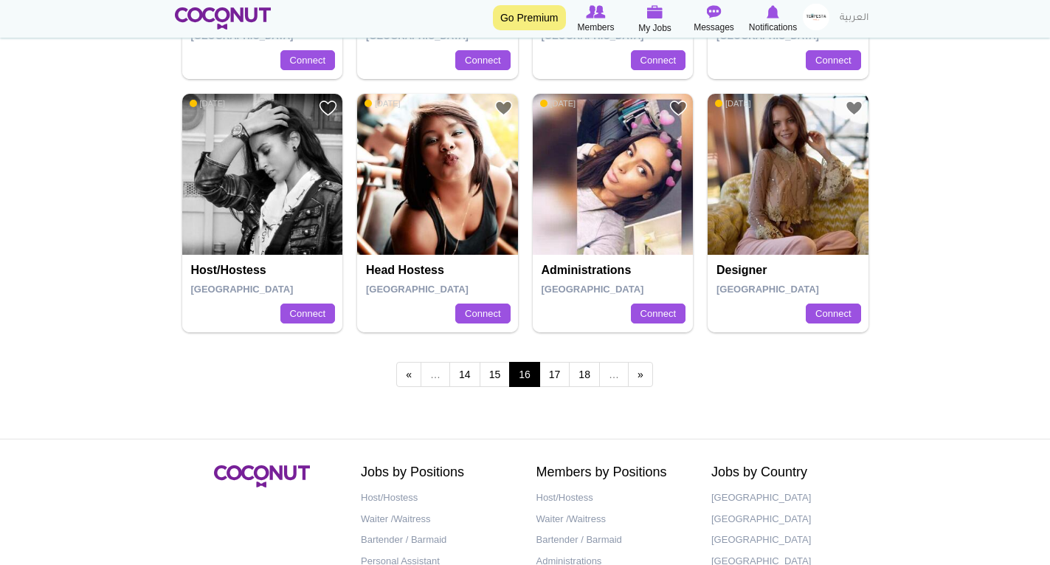
scroll to position [2811, 0]
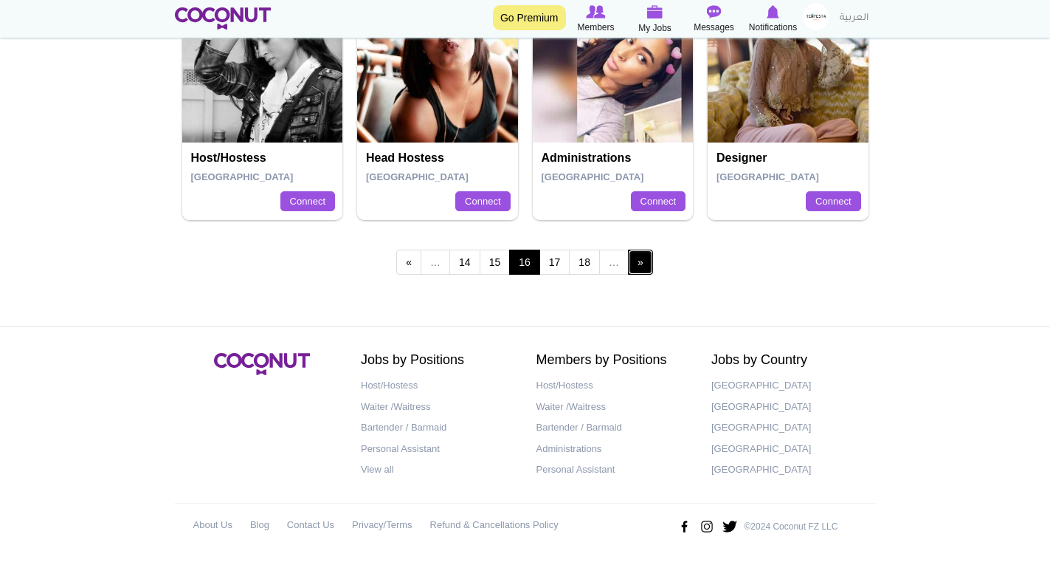
click at [638, 263] on link "next ›" at bounding box center [640, 261] width 25 height 25
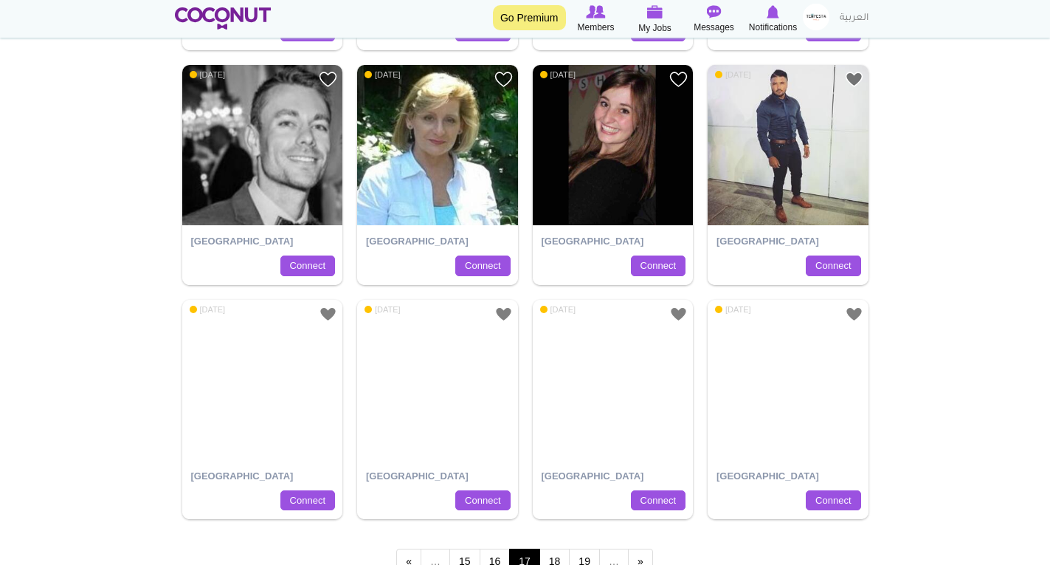
scroll to position [2509, 0]
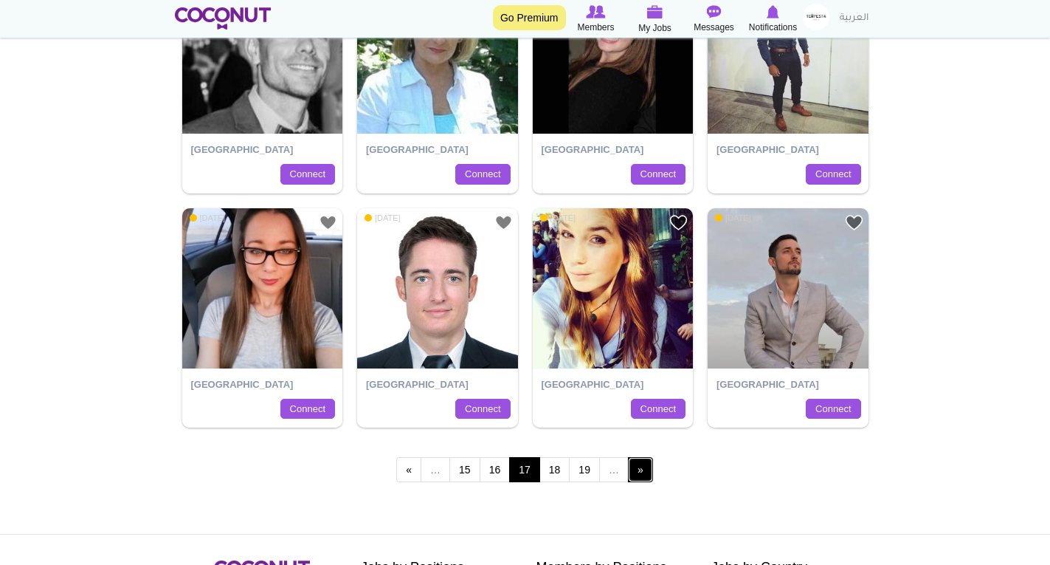
click at [650, 464] on link "next ›" at bounding box center [640, 469] width 25 height 25
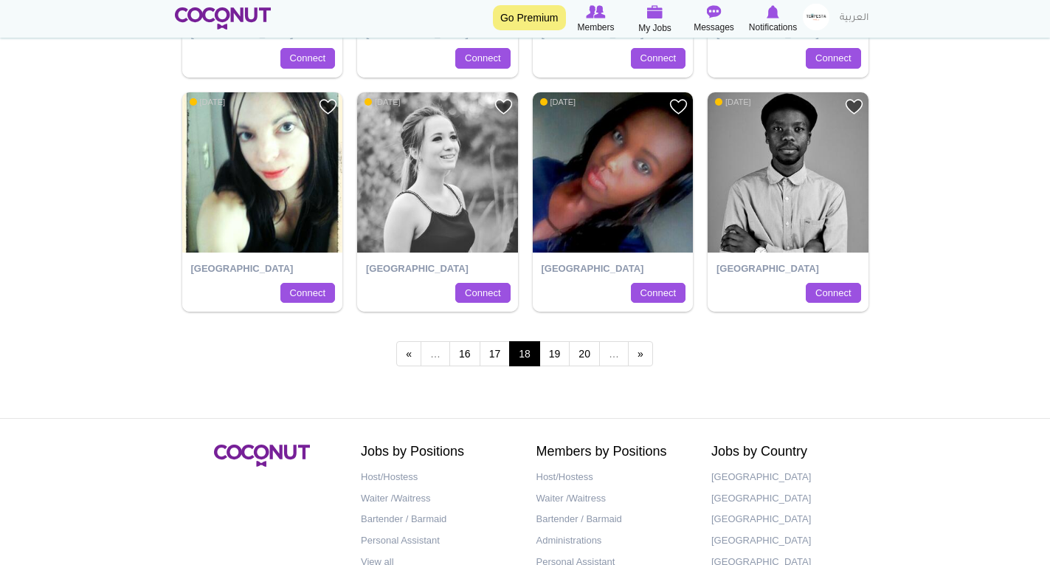
scroll to position [2583, 0]
